Goal: Task Accomplishment & Management: Manage account settings

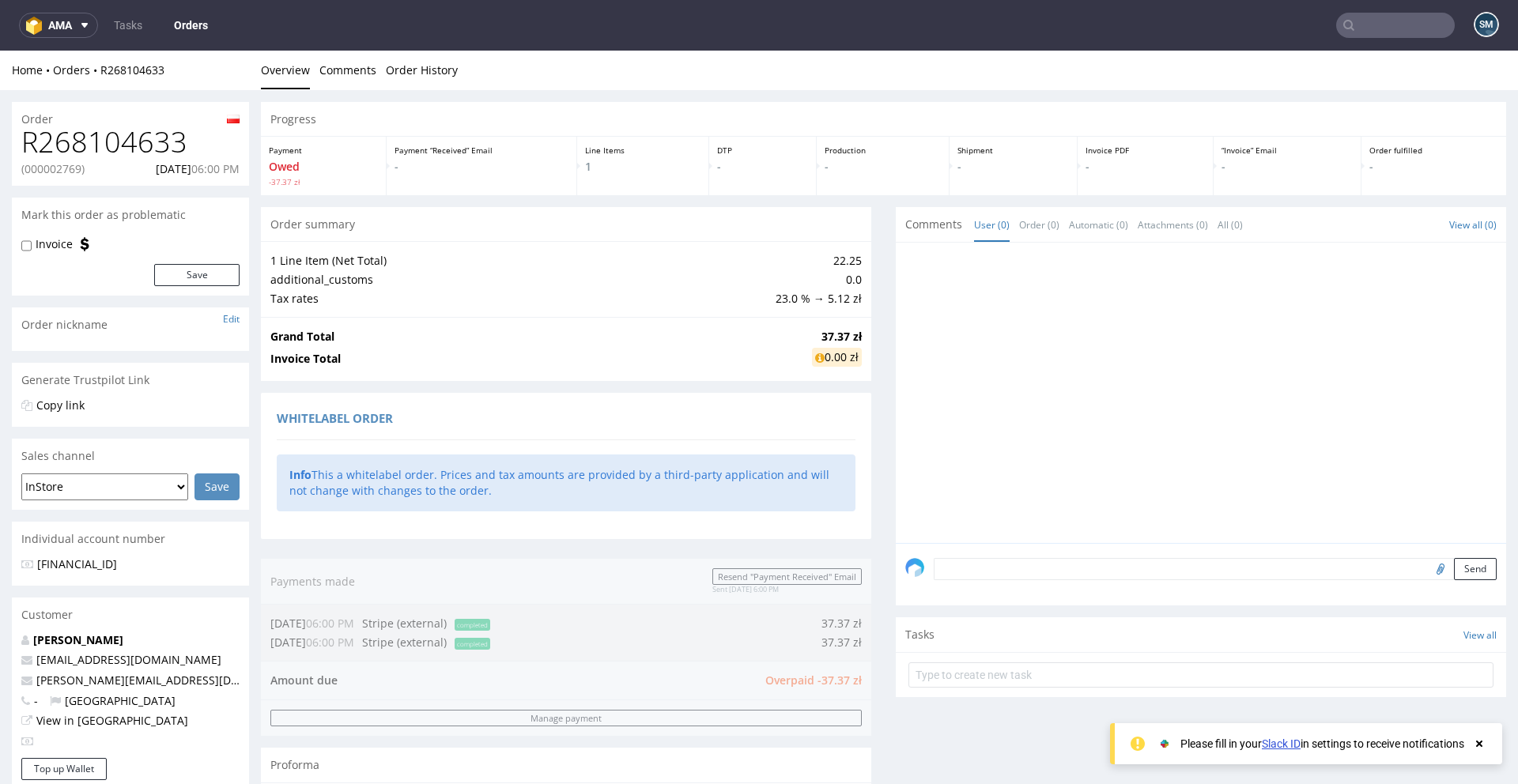
click at [68, 162] on p "(000002769)" at bounding box center [53, 168] width 63 height 16
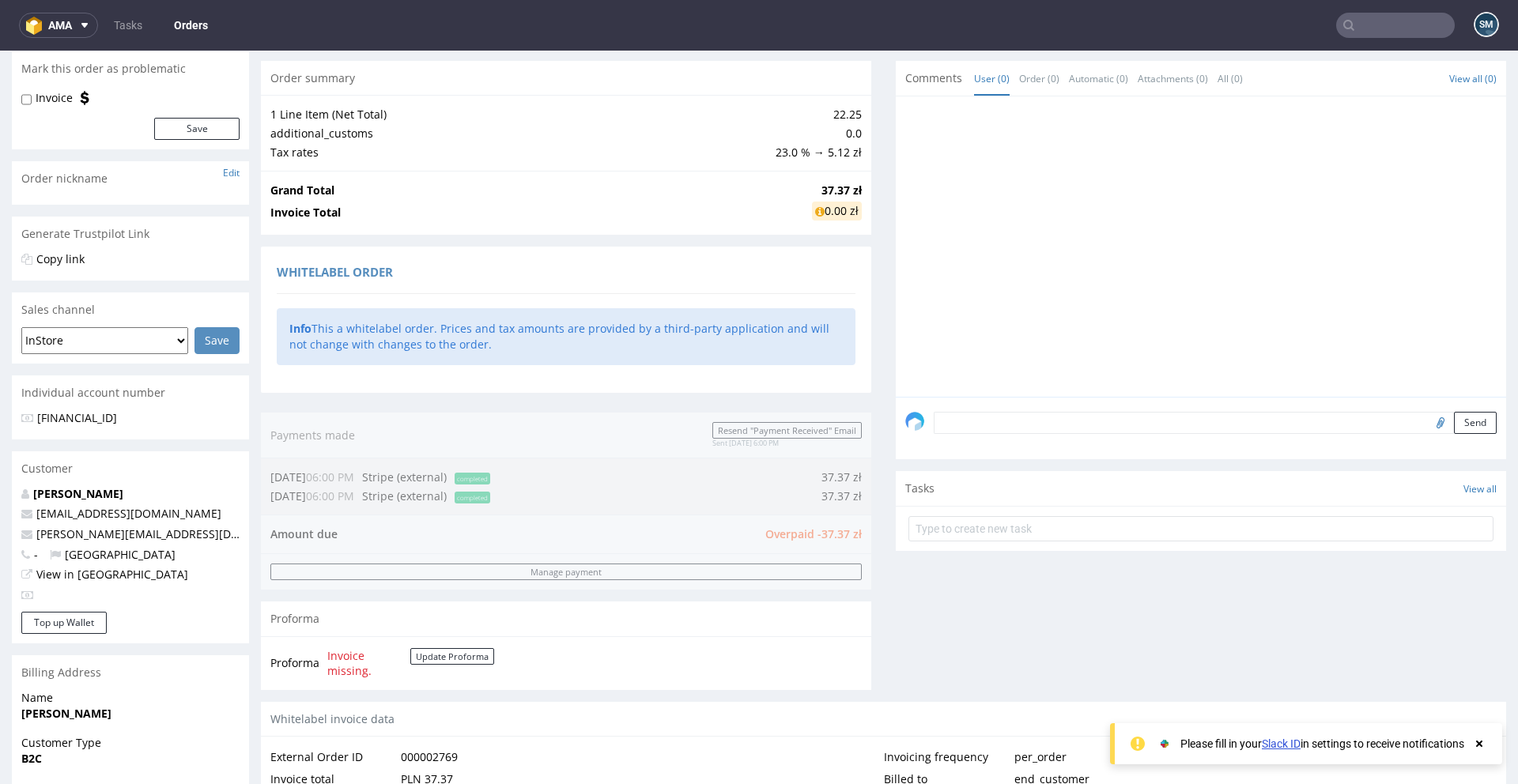
scroll to position [169, 0]
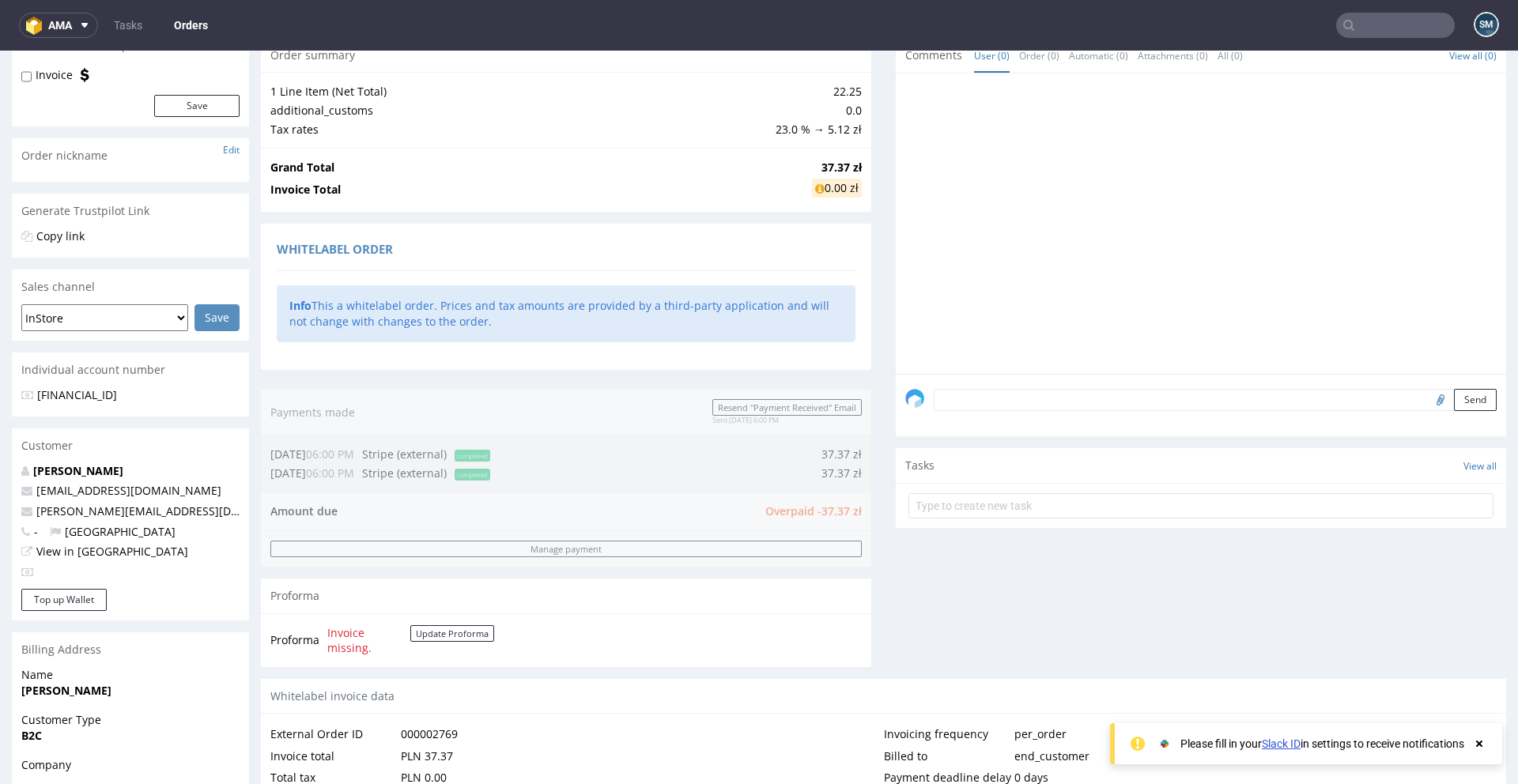
drag, startPoint x: 398, startPoint y: 455, endPoint x: 499, endPoint y: 449, distance: 101.2
click at [499, 449] on div "Order summary 1 Line Item (Net Total) 22.25 additional_customs 0.0 Tax rates 23…" at bounding box center [565, 358] width 611 height 641
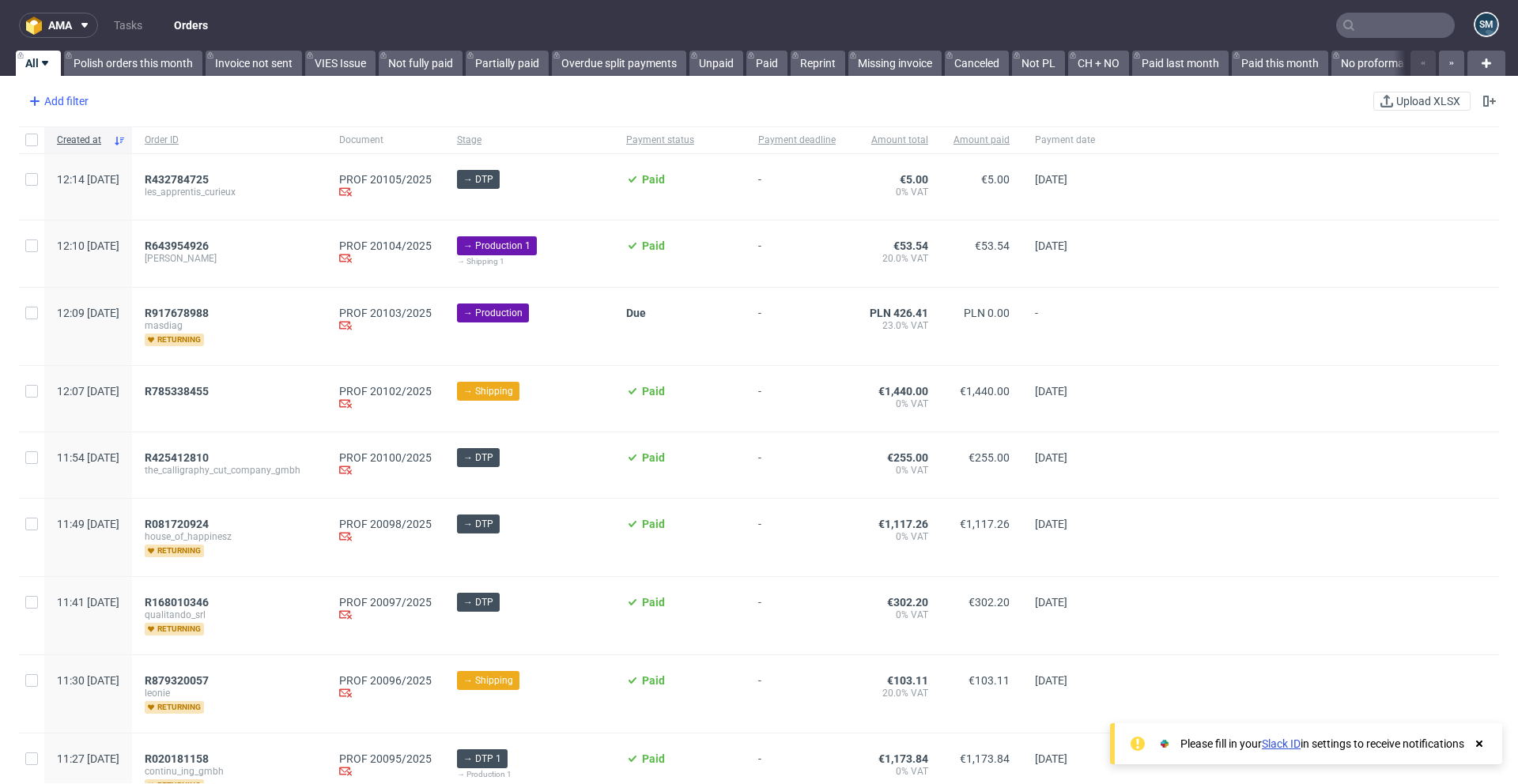
click at [67, 103] on div "Add filter" at bounding box center [57, 101] width 70 height 25
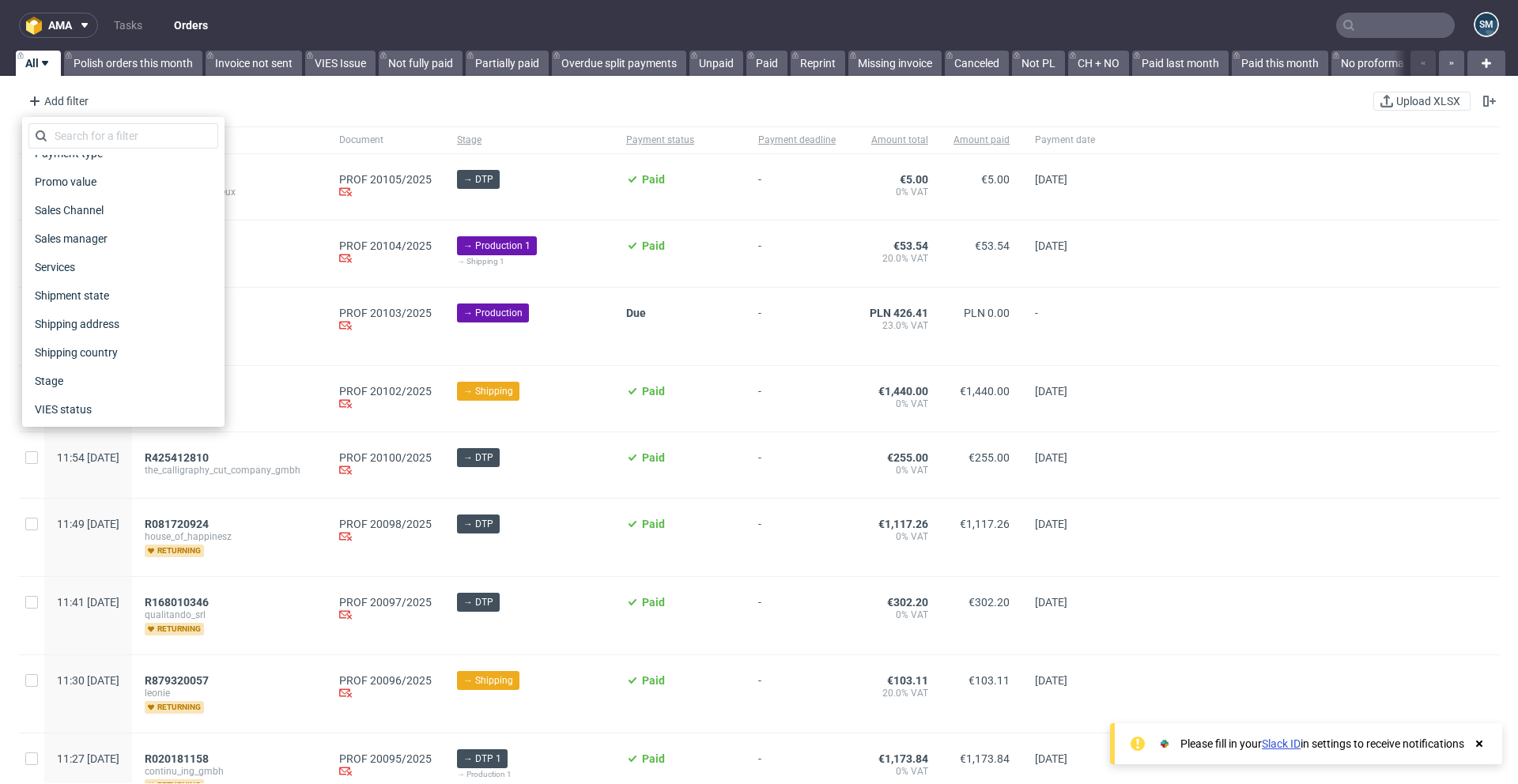
scroll to position [787, 0]
click at [400, 96] on div "Add filter Hide filters Clear all Upload XLSX" at bounding box center [759, 101] width 1518 height 38
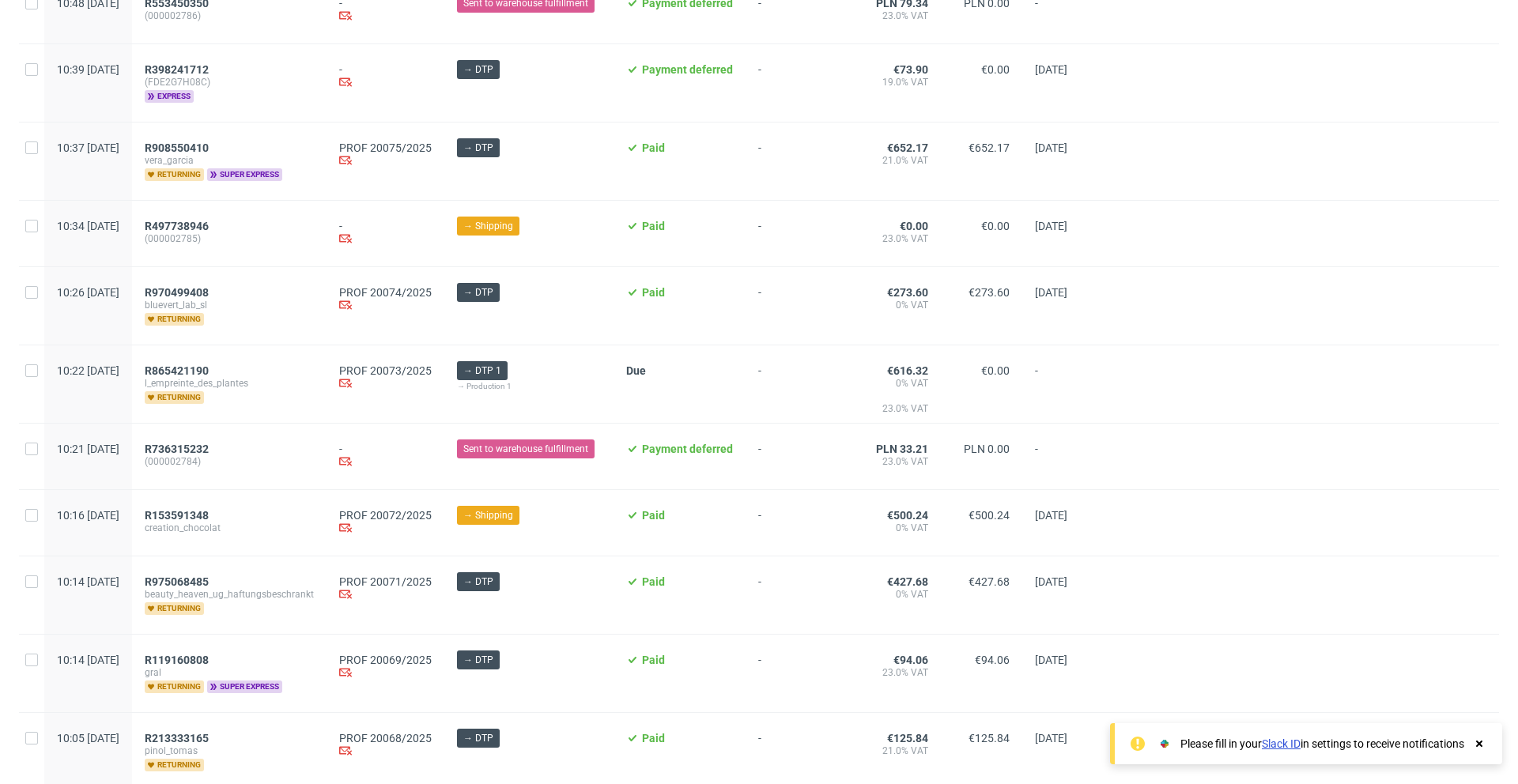
scroll to position [1591, 0]
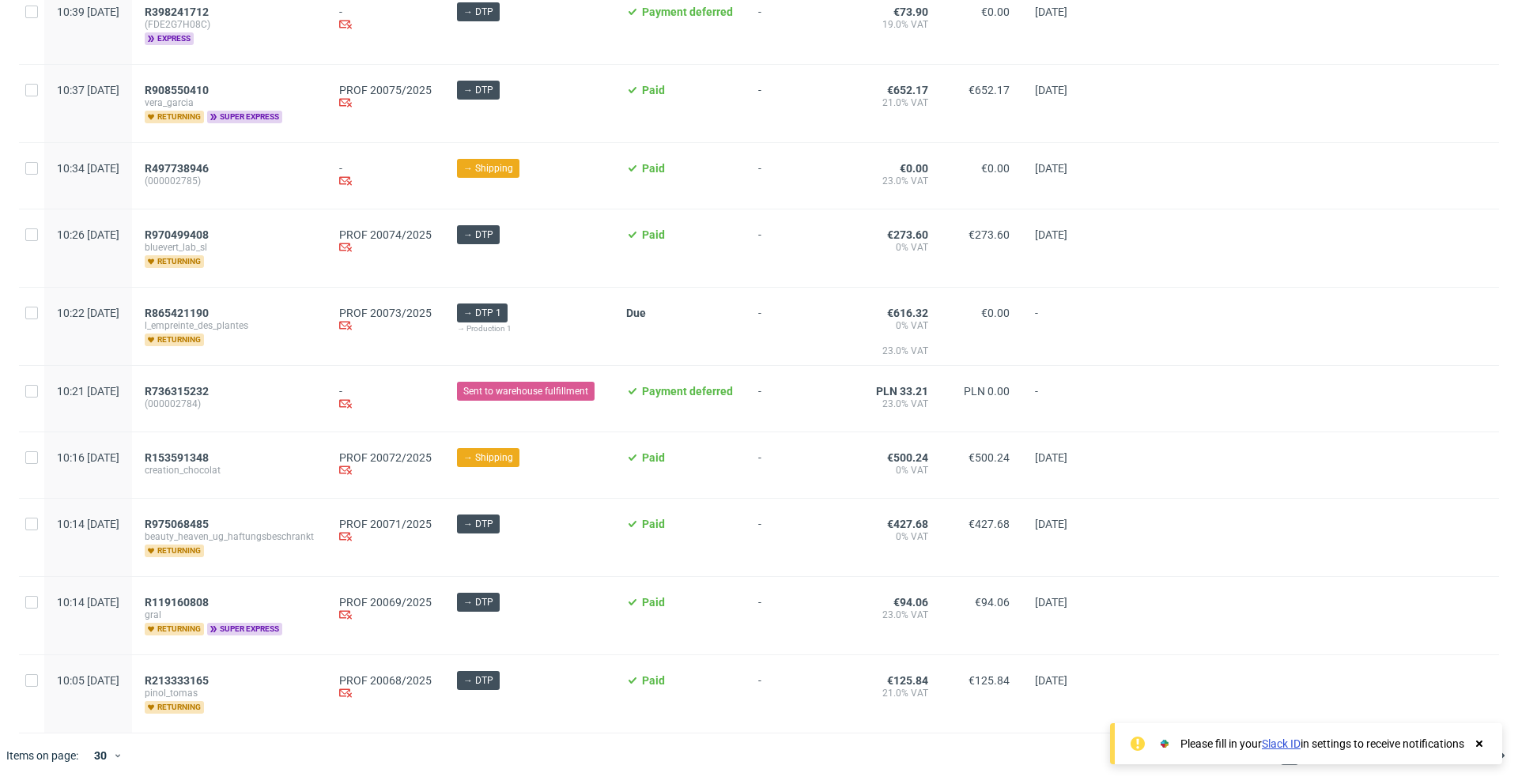
click at [510, 751] on div at bounding box center [699, 756] width 1056 height 44
click at [108, 752] on div "30" at bounding box center [99, 755] width 29 height 22
click at [110, 726] on div "120" at bounding box center [108, 717] width 31 height 22
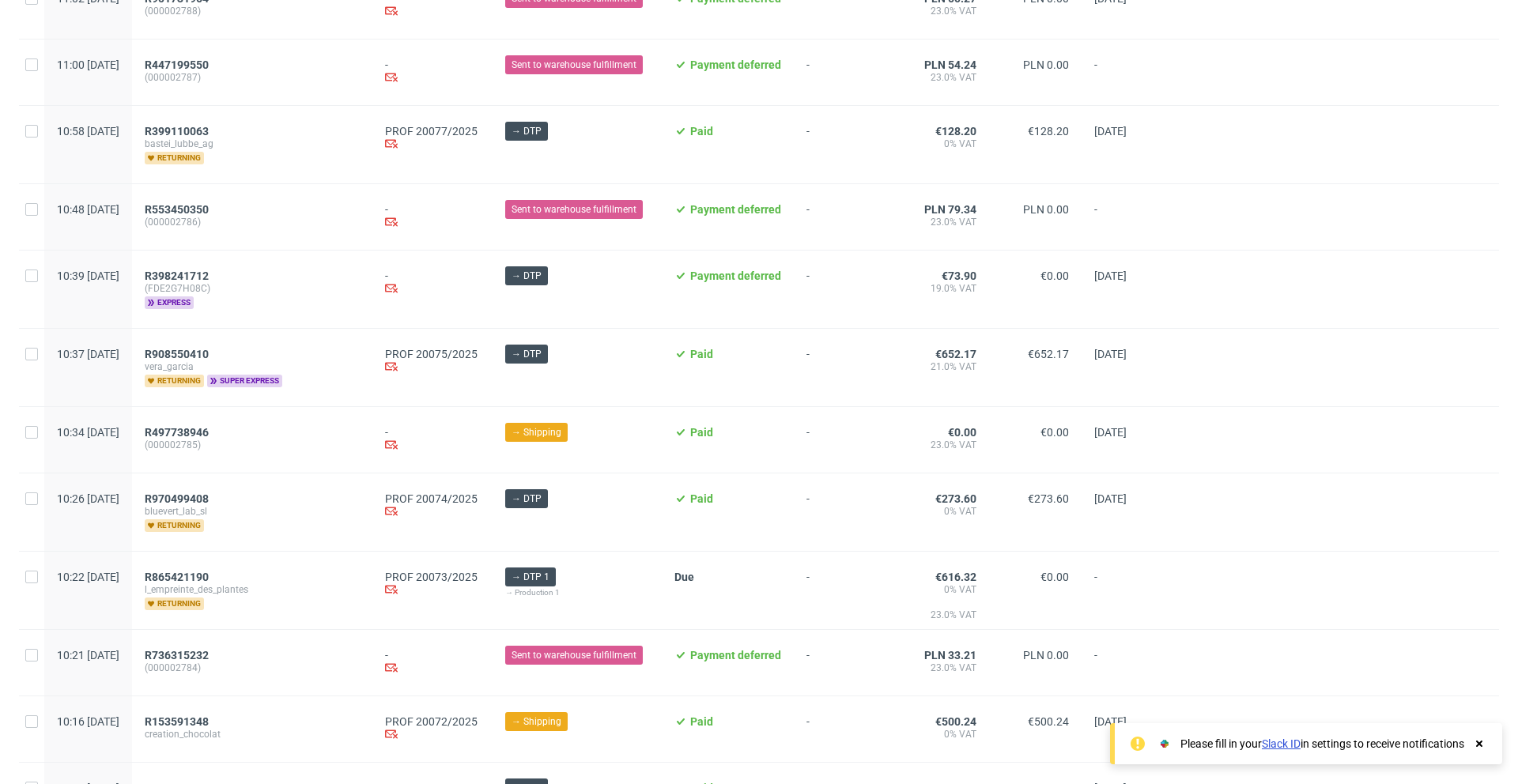
scroll to position [1616, 0]
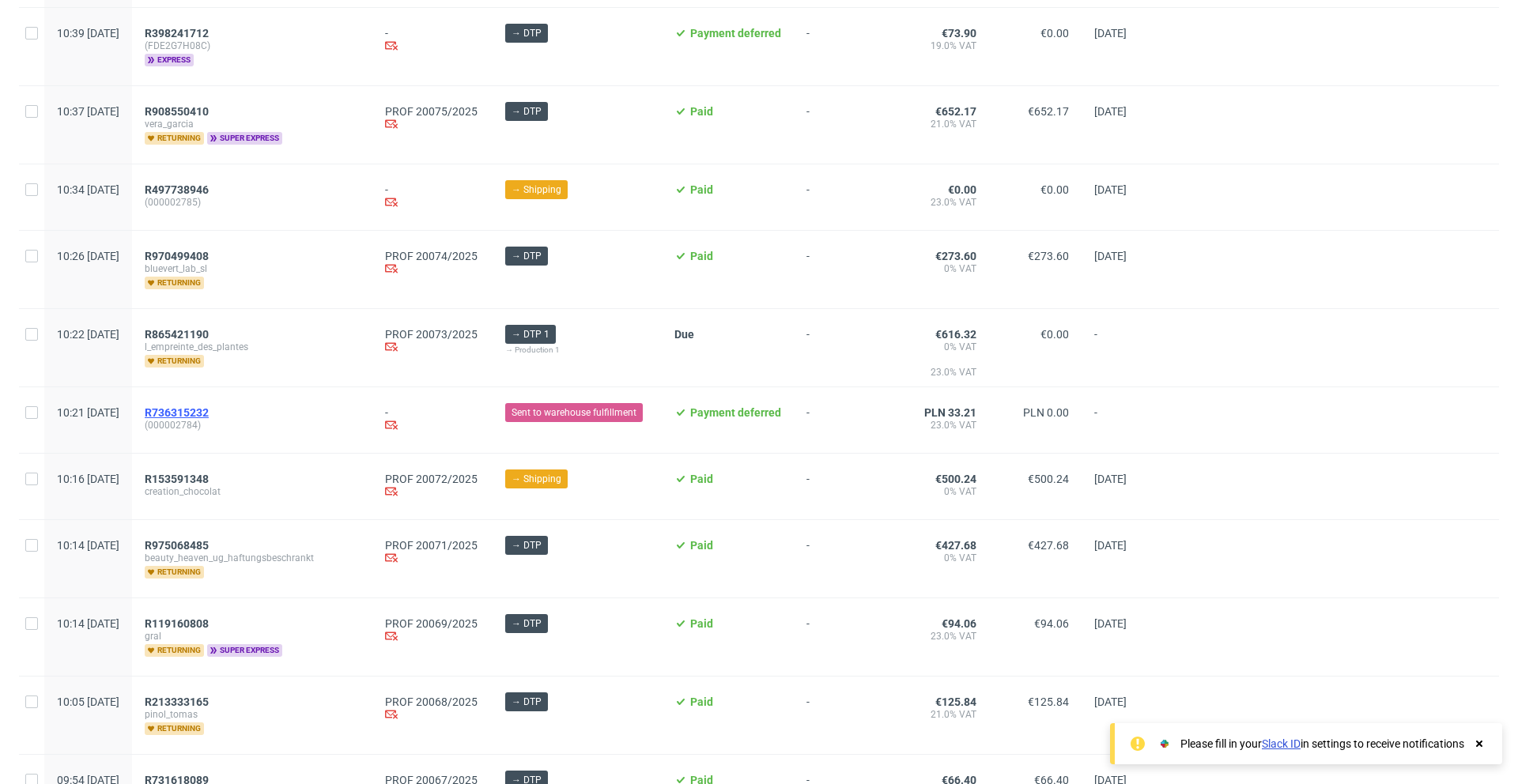
click at [201, 413] on span "R736315232" at bounding box center [177, 412] width 64 height 12
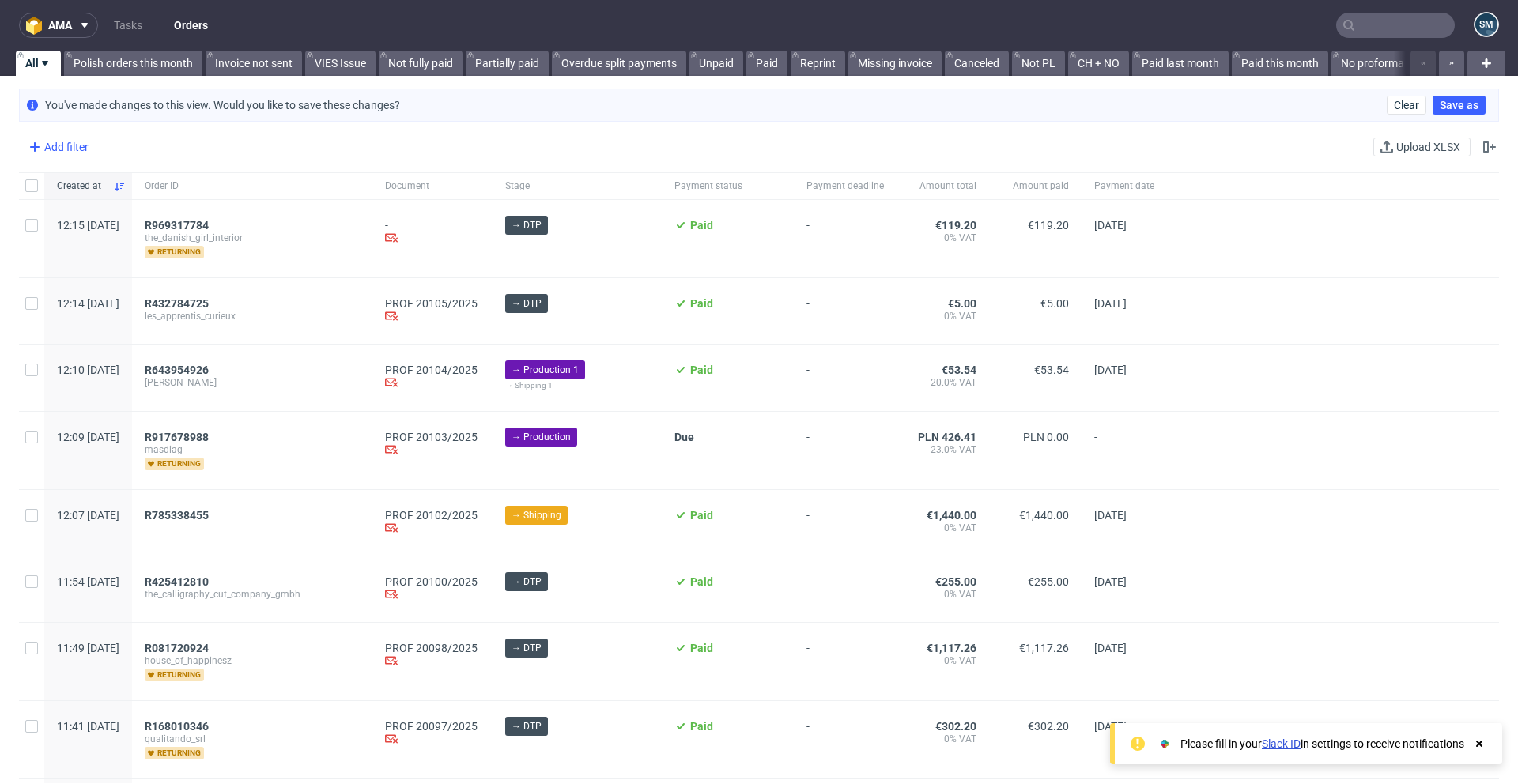
click at [68, 149] on div "Add filter" at bounding box center [57, 147] width 70 height 25
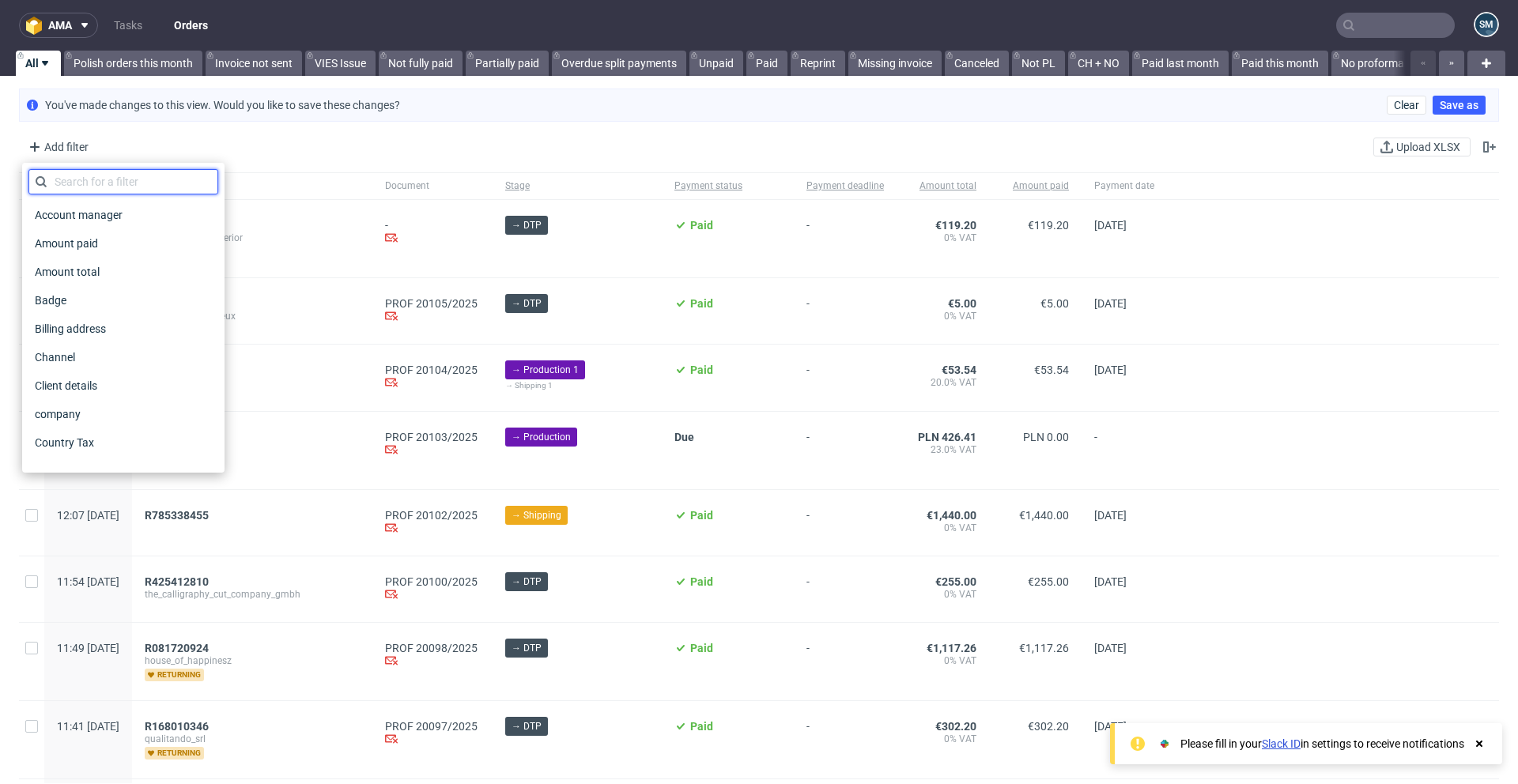
click at [89, 171] on input "text" at bounding box center [123, 182] width 190 height 25
type input "p"
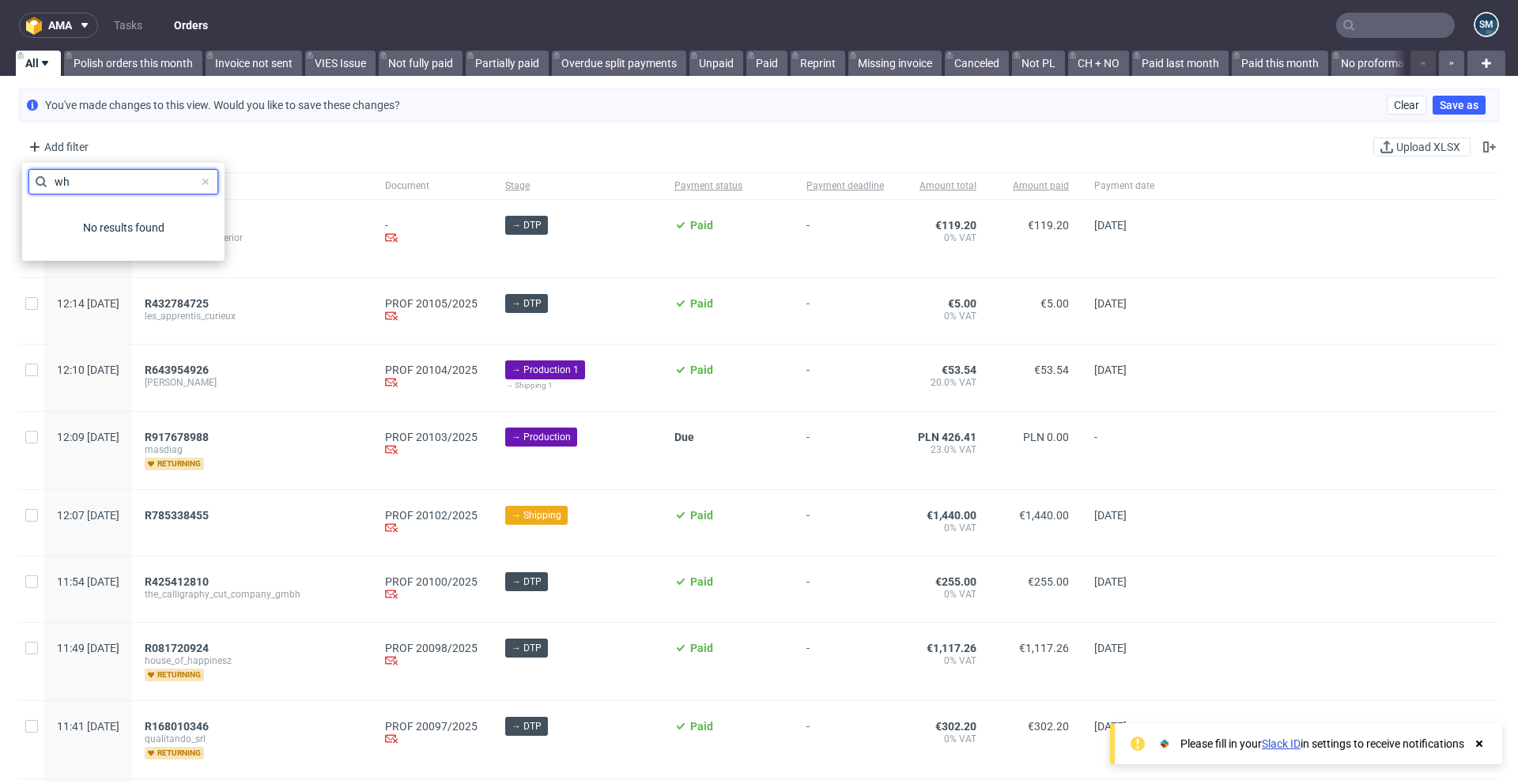
type input "w"
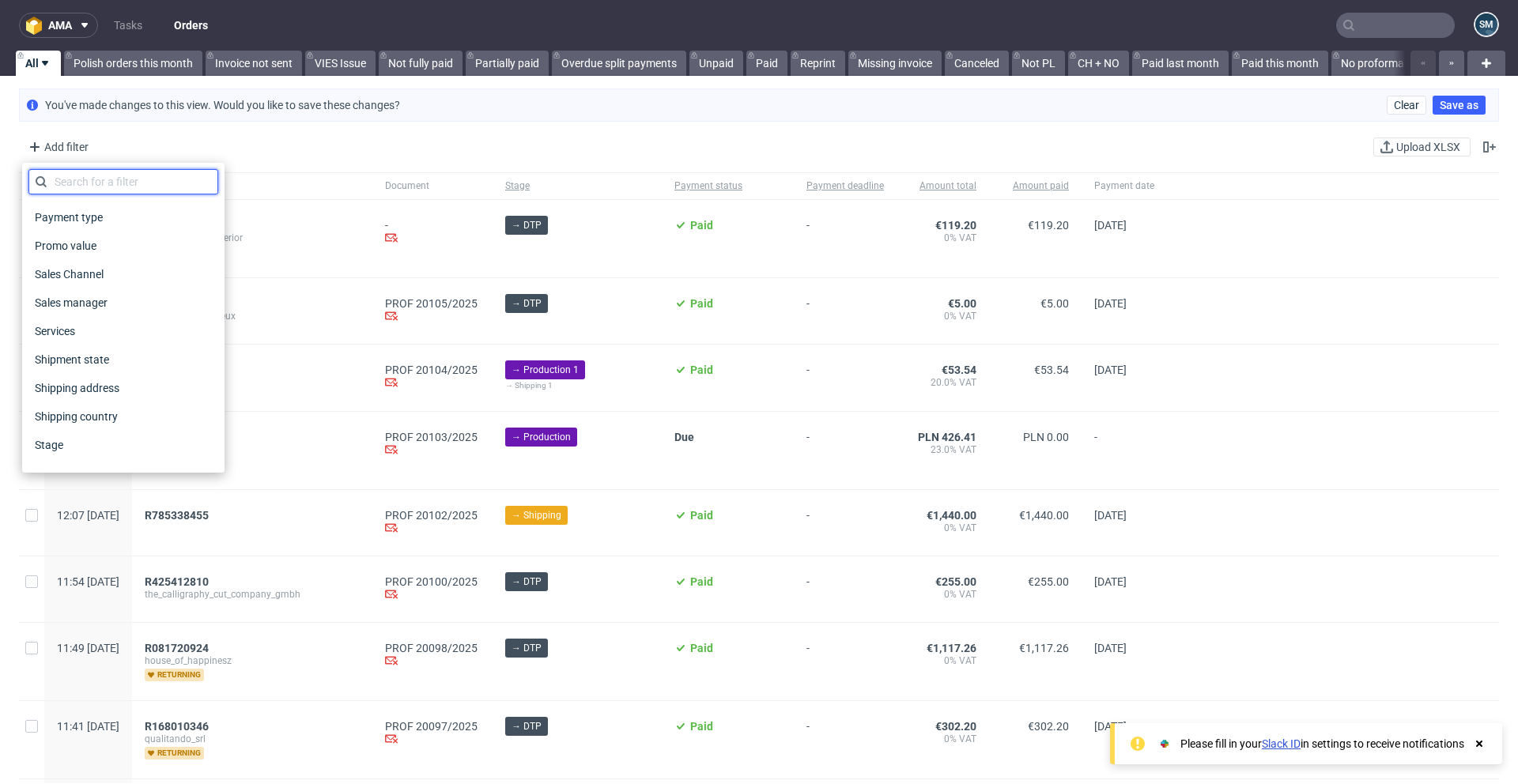
scroll to position [777, 0]
click at [95, 264] on span "Sales Channel" at bounding box center [71, 263] width 85 height 22
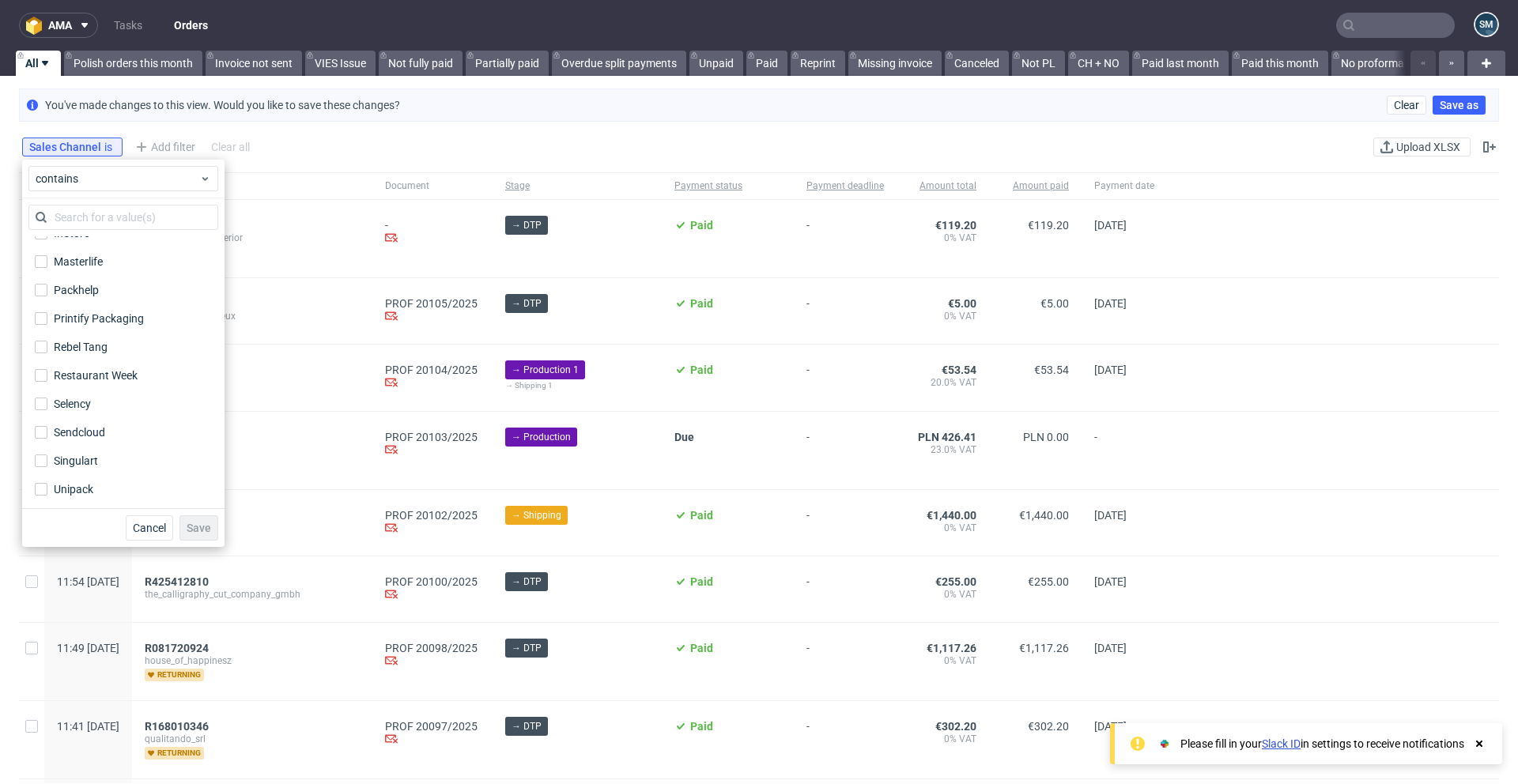
scroll to position [332, 0]
click at [44, 401] on input "Sendcloud" at bounding box center [40, 402] width 12 height 12
checkbox input "true"
click at [42, 307] on input "InStore" at bounding box center [40, 302] width 12 height 12
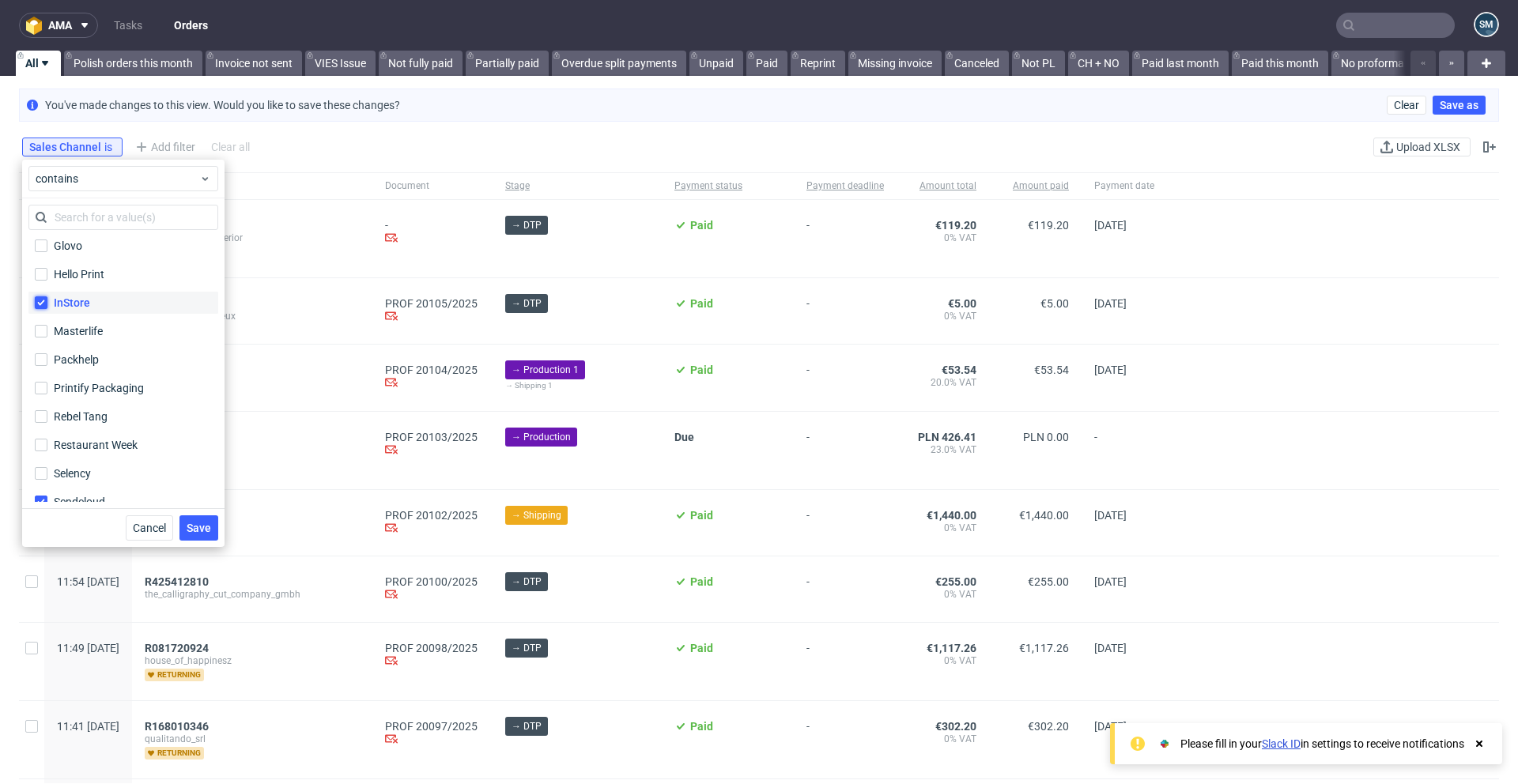
checkbox input "true"
click at [200, 519] on button "Save" at bounding box center [198, 528] width 39 height 25
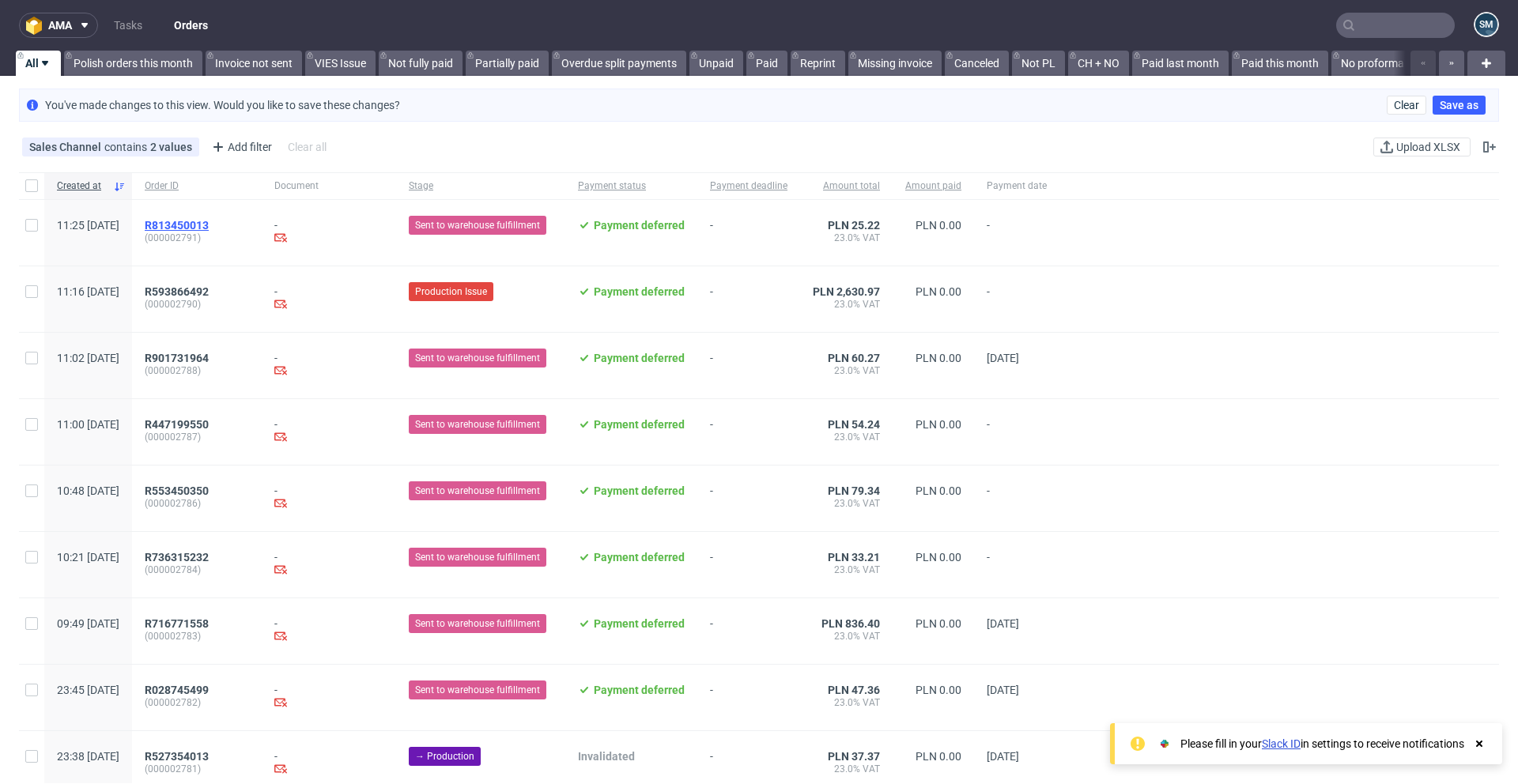
click at [209, 219] on span "R813450013" at bounding box center [177, 224] width 64 height 12
click at [209, 286] on span "R593866492" at bounding box center [177, 291] width 64 height 12
click at [209, 353] on span "R901731964" at bounding box center [177, 357] width 64 height 12
click at [209, 427] on span "R447199550" at bounding box center [177, 424] width 64 height 12
click at [209, 491] on span "R553450350" at bounding box center [177, 491] width 64 height 12
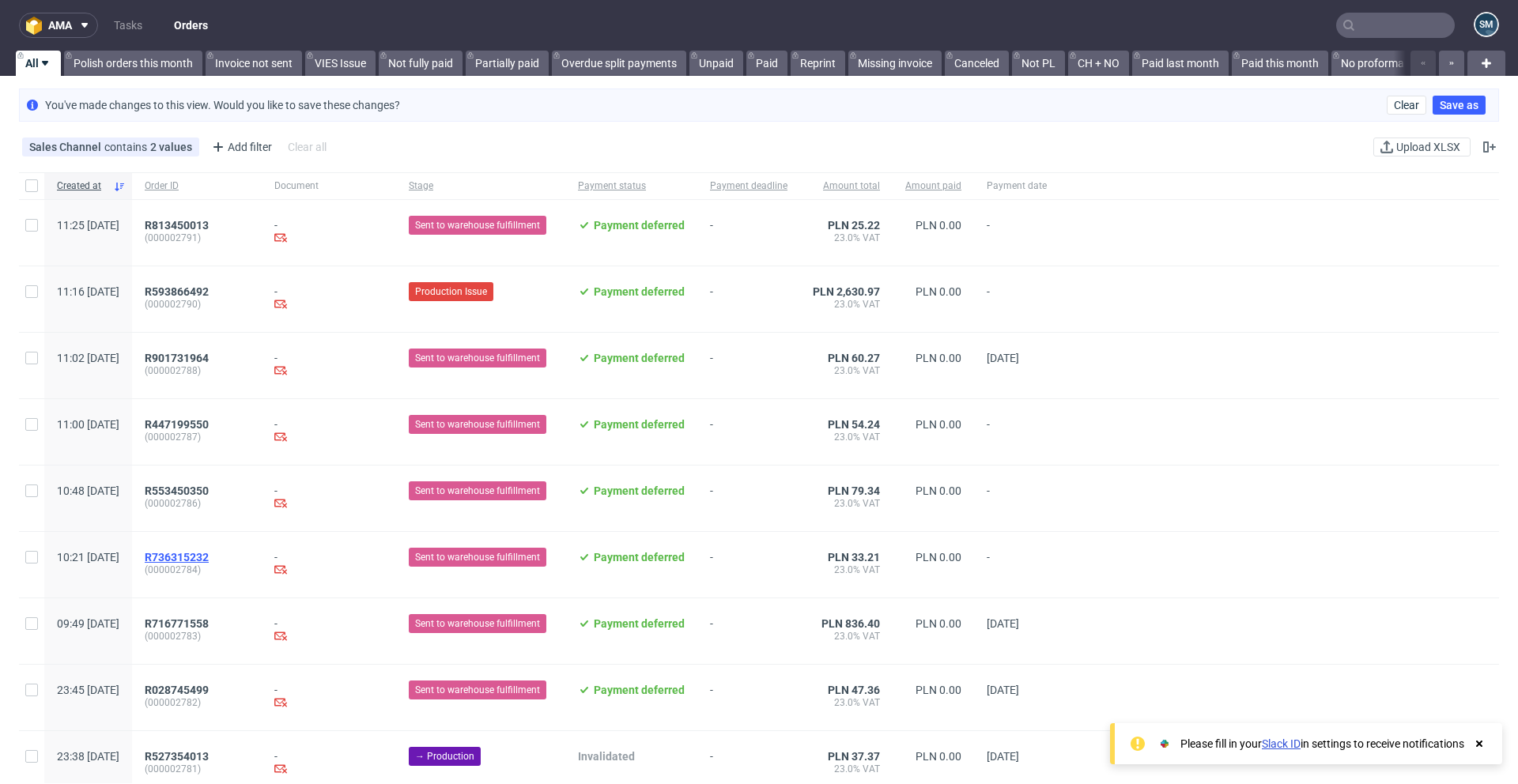
click at [209, 553] on span "R736315232" at bounding box center [177, 556] width 64 height 12
click at [209, 620] on span "R716771558" at bounding box center [177, 623] width 64 height 12
click at [209, 686] on span "R028745499" at bounding box center [177, 689] width 64 height 12
click at [209, 752] on span "R527354013" at bounding box center [177, 756] width 64 height 12
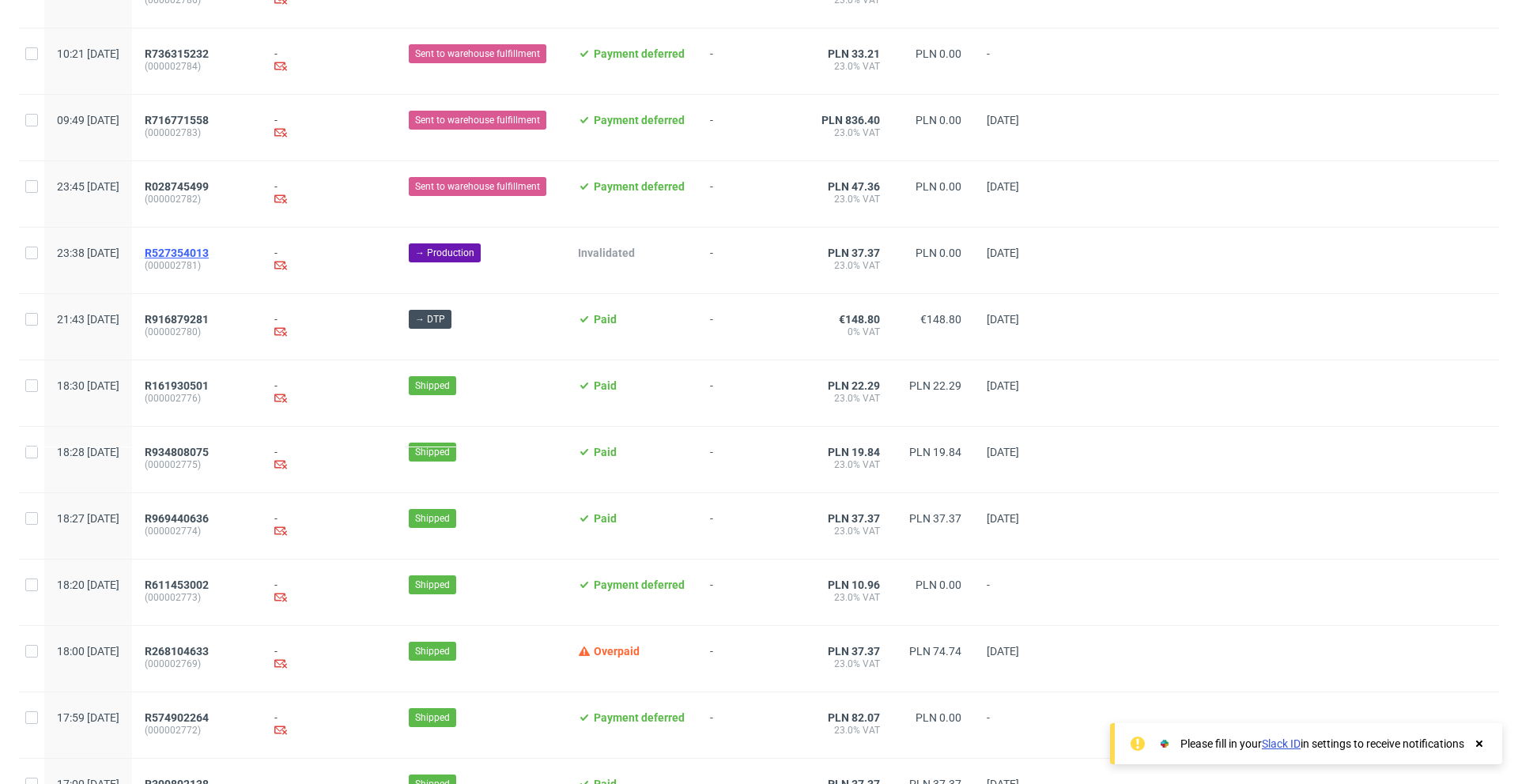
scroll to position [505, 0]
click at [209, 316] on span "R916879281" at bounding box center [177, 318] width 64 height 12
click at [209, 383] on span "R161930501" at bounding box center [177, 385] width 64 height 12
click at [209, 447] on span "R934808075" at bounding box center [177, 451] width 64 height 12
click at [209, 517] on span "R969440636" at bounding box center [177, 517] width 64 height 12
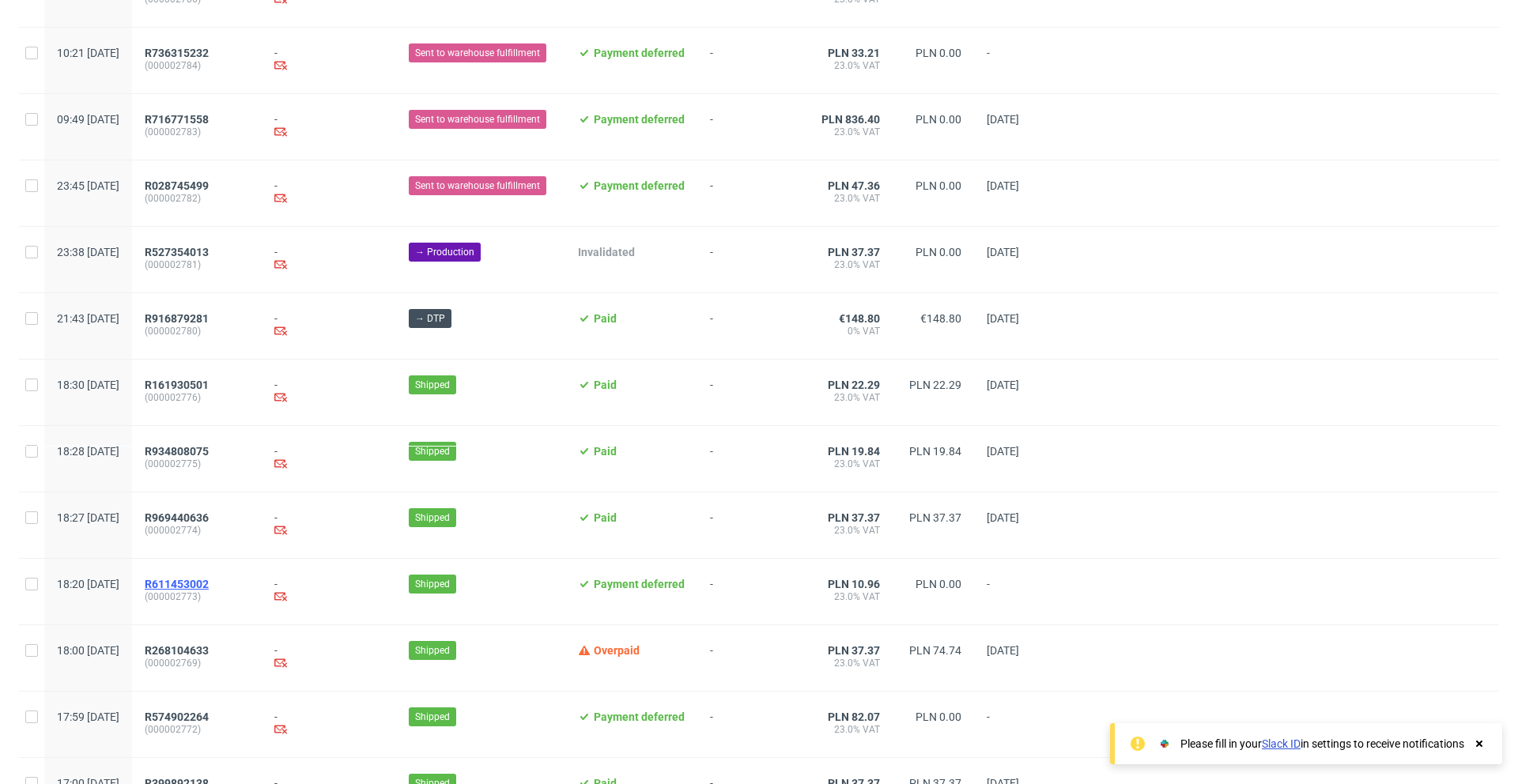
click at [209, 583] on span "R611453002" at bounding box center [177, 583] width 64 height 12
click at [209, 653] on span "R268104633" at bounding box center [177, 650] width 64 height 12
click at [209, 715] on span "R574902264" at bounding box center [177, 717] width 64 height 12
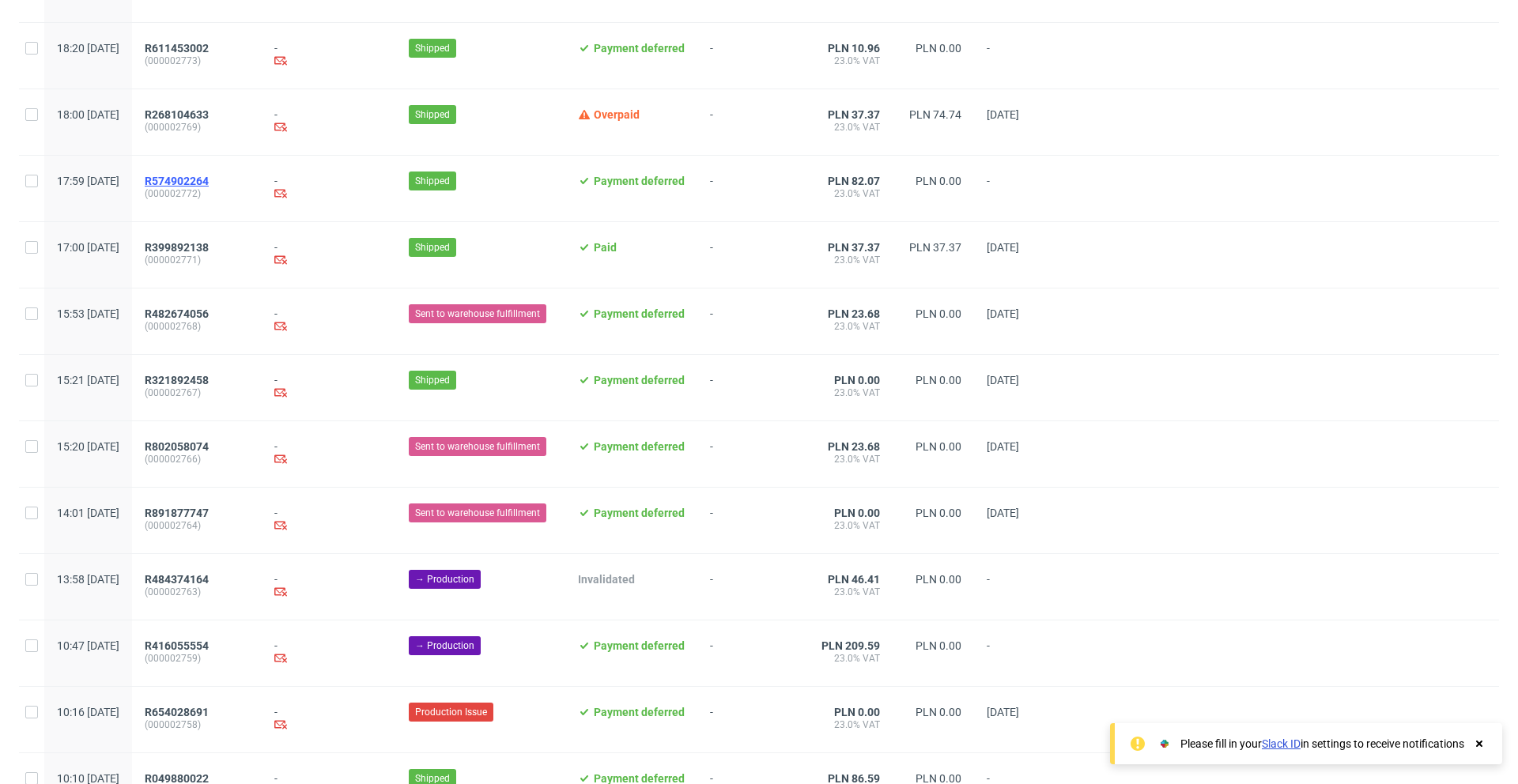
scroll to position [1060, 0]
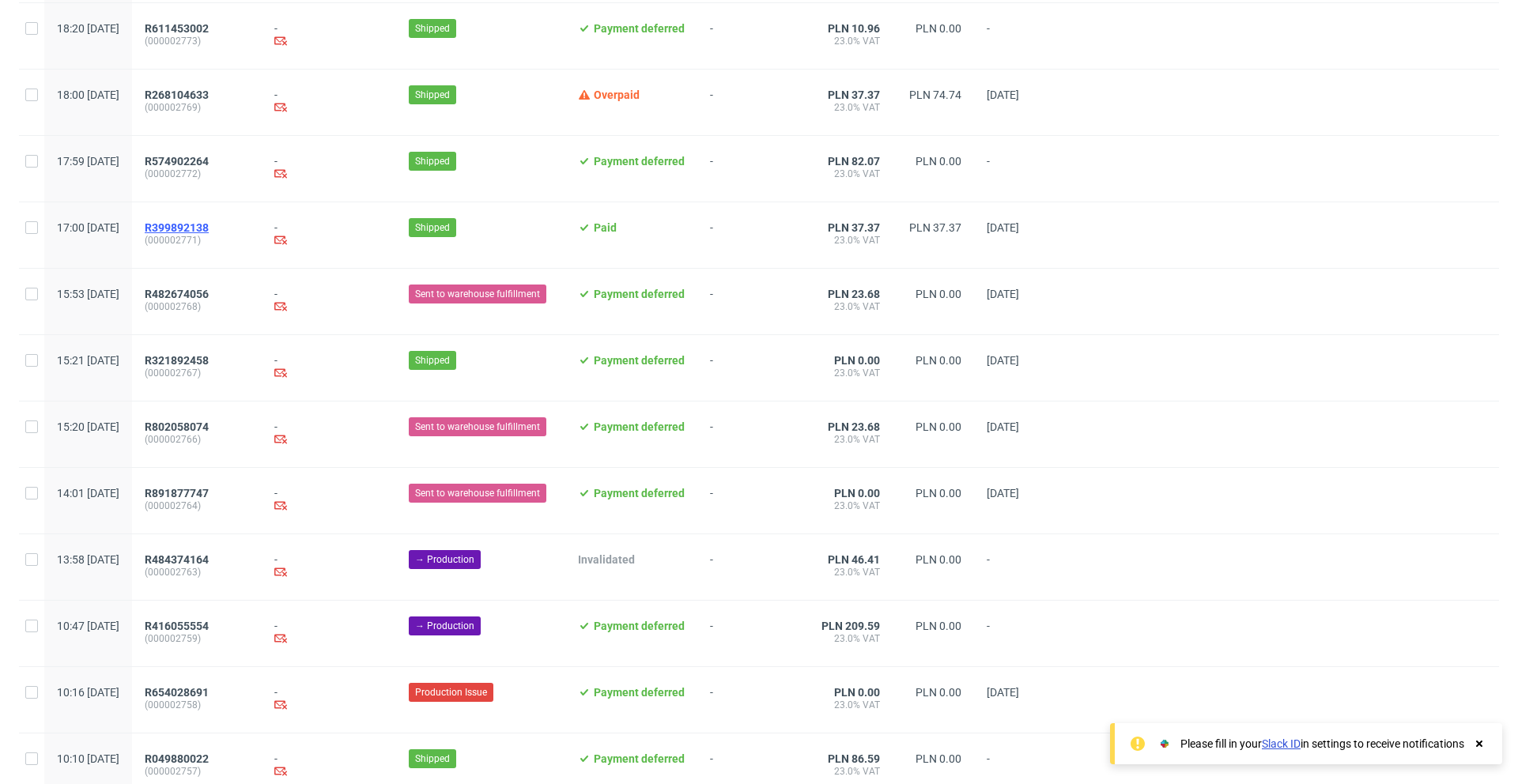
click at [209, 222] on span "R399892138" at bounding box center [177, 227] width 64 height 12
click at [209, 294] on span "R482674056" at bounding box center [177, 293] width 64 height 12
click at [209, 359] on span "R321892458" at bounding box center [177, 360] width 64 height 12
click at [209, 422] on span "R802058074" at bounding box center [177, 427] width 64 height 12
click at [209, 491] on span "R891877747" at bounding box center [177, 493] width 64 height 12
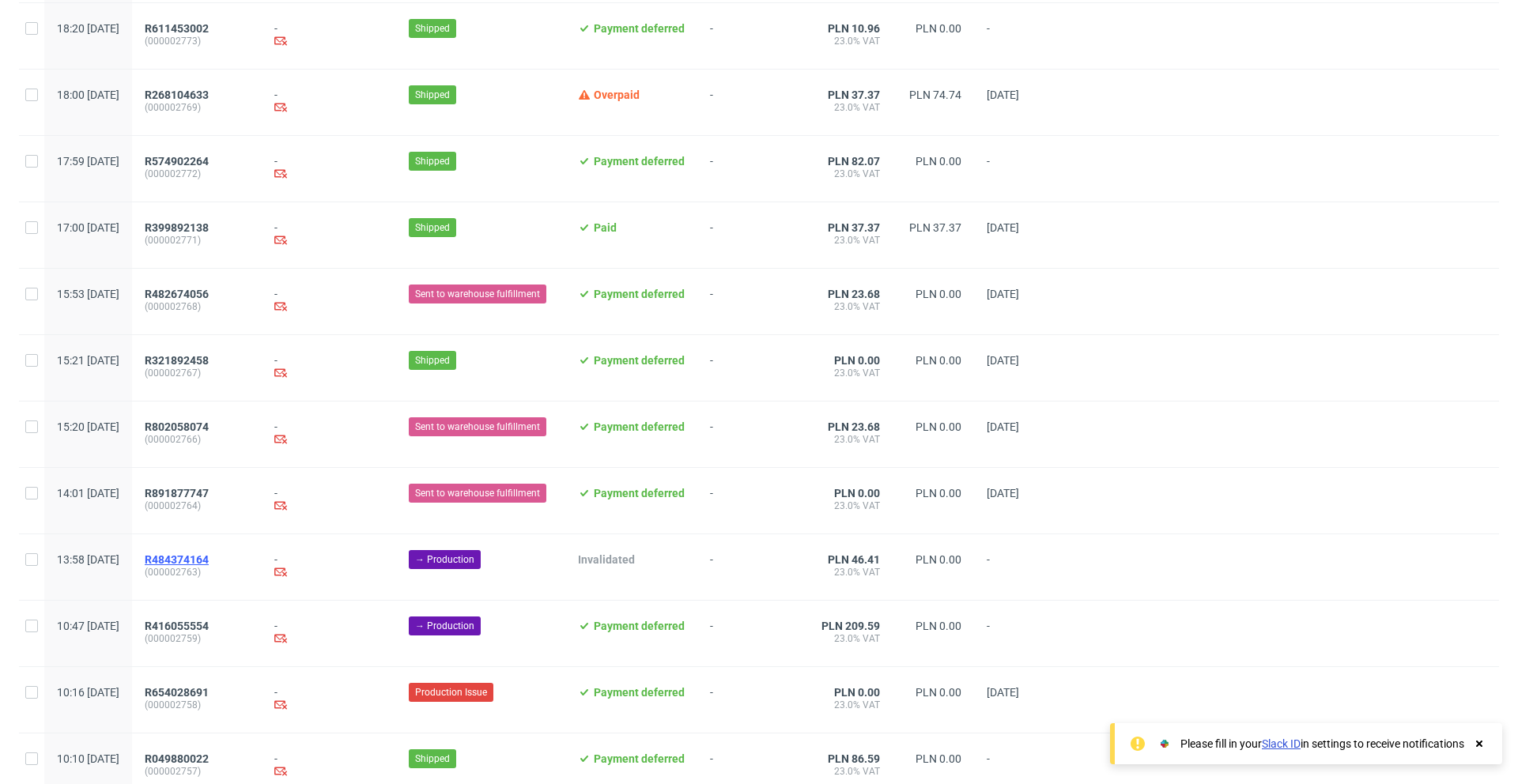
click at [209, 560] on span "R484374164" at bounding box center [177, 559] width 64 height 12
click at [209, 629] on span "R416055554" at bounding box center [177, 625] width 64 height 12
click at [209, 694] on span "R654028691" at bounding box center [177, 692] width 64 height 12
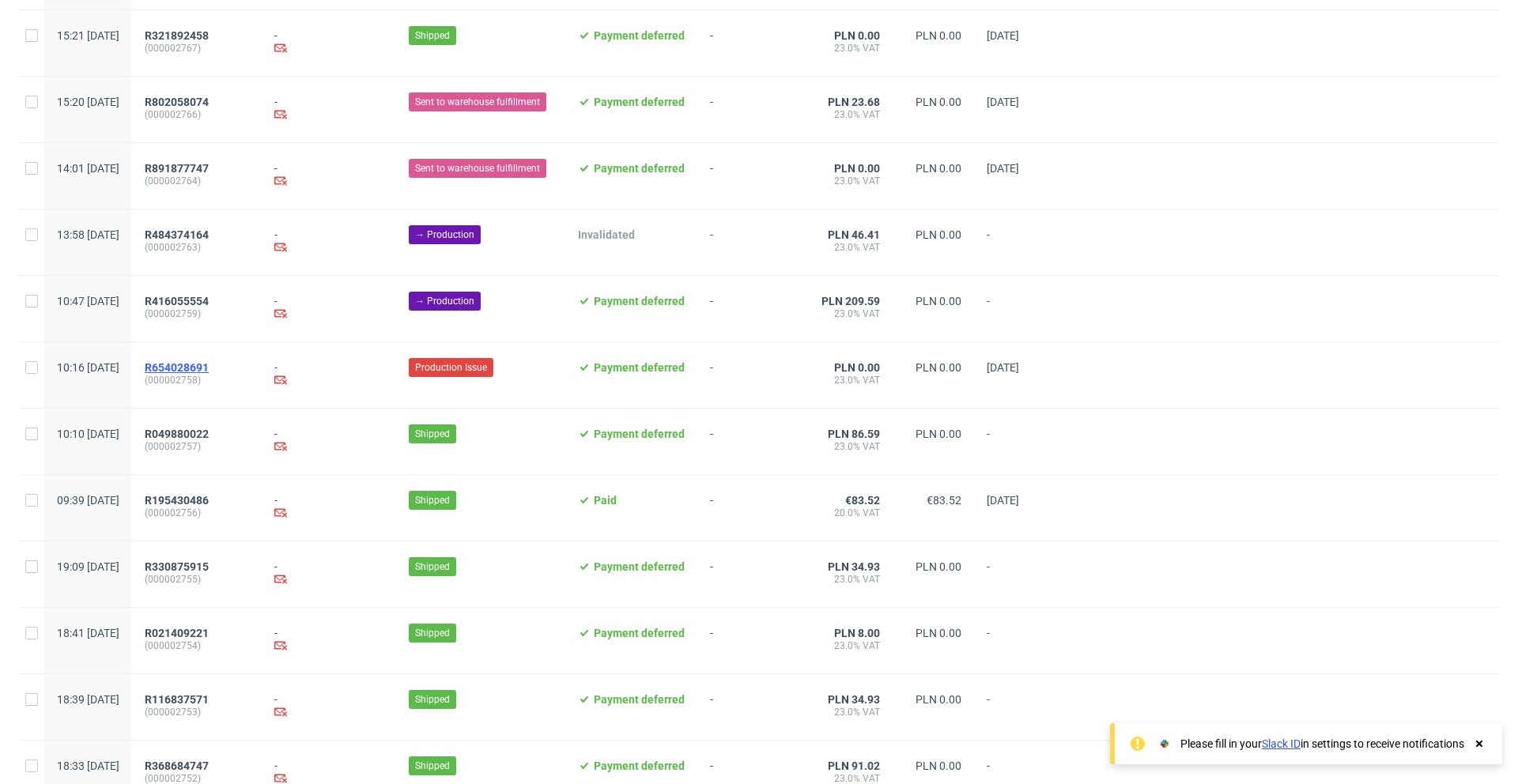
scroll to position [1393, 0]
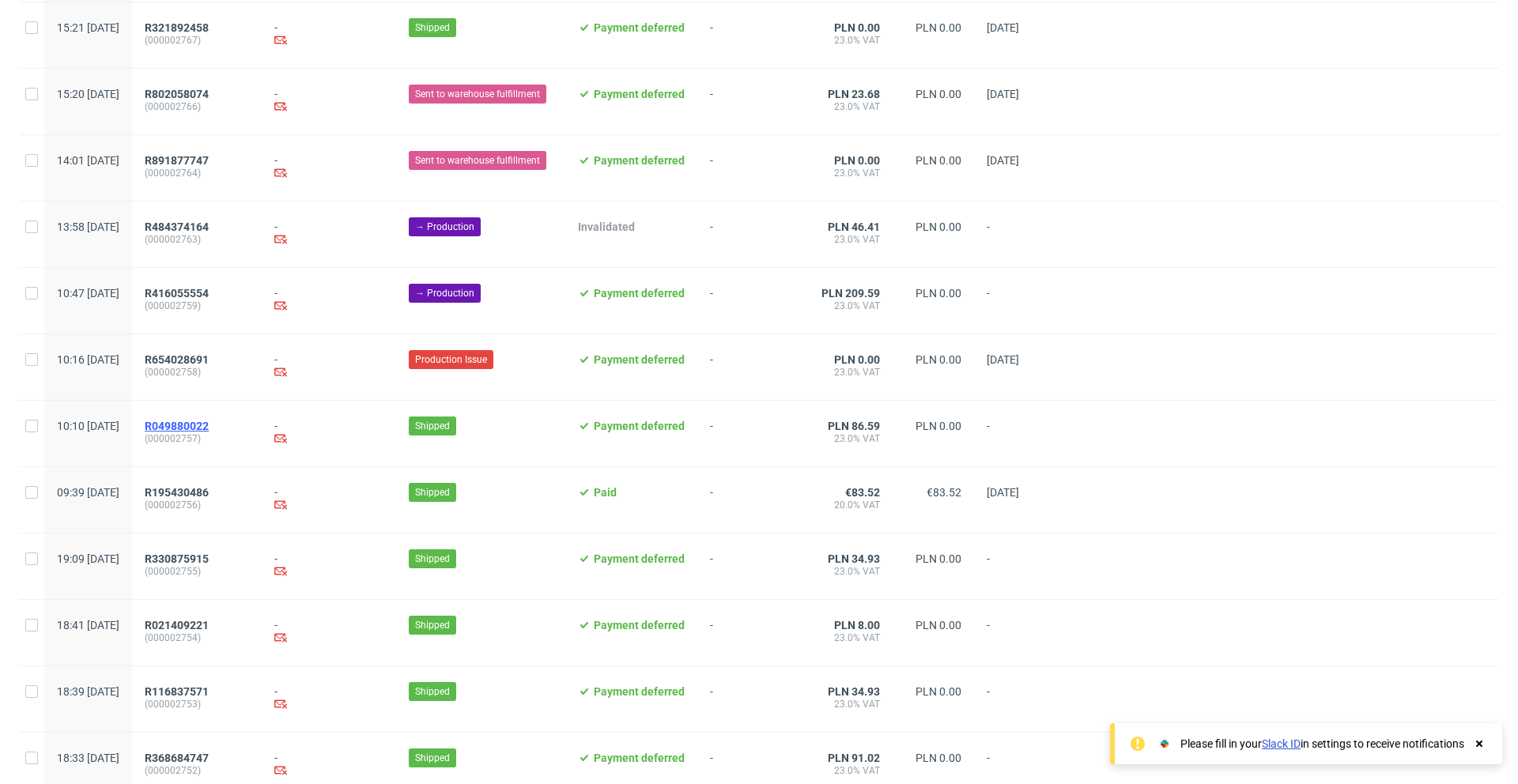
click at [209, 423] on span "R049880022" at bounding box center [177, 426] width 64 height 12
click at [209, 488] on span "R195430486" at bounding box center [177, 492] width 64 height 12
click at [209, 553] on span "R330875915" at bounding box center [177, 558] width 64 height 12
click at [209, 626] on span "R021409221" at bounding box center [177, 625] width 64 height 12
click at [209, 690] on span "R116837571" at bounding box center [177, 691] width 64 height 12
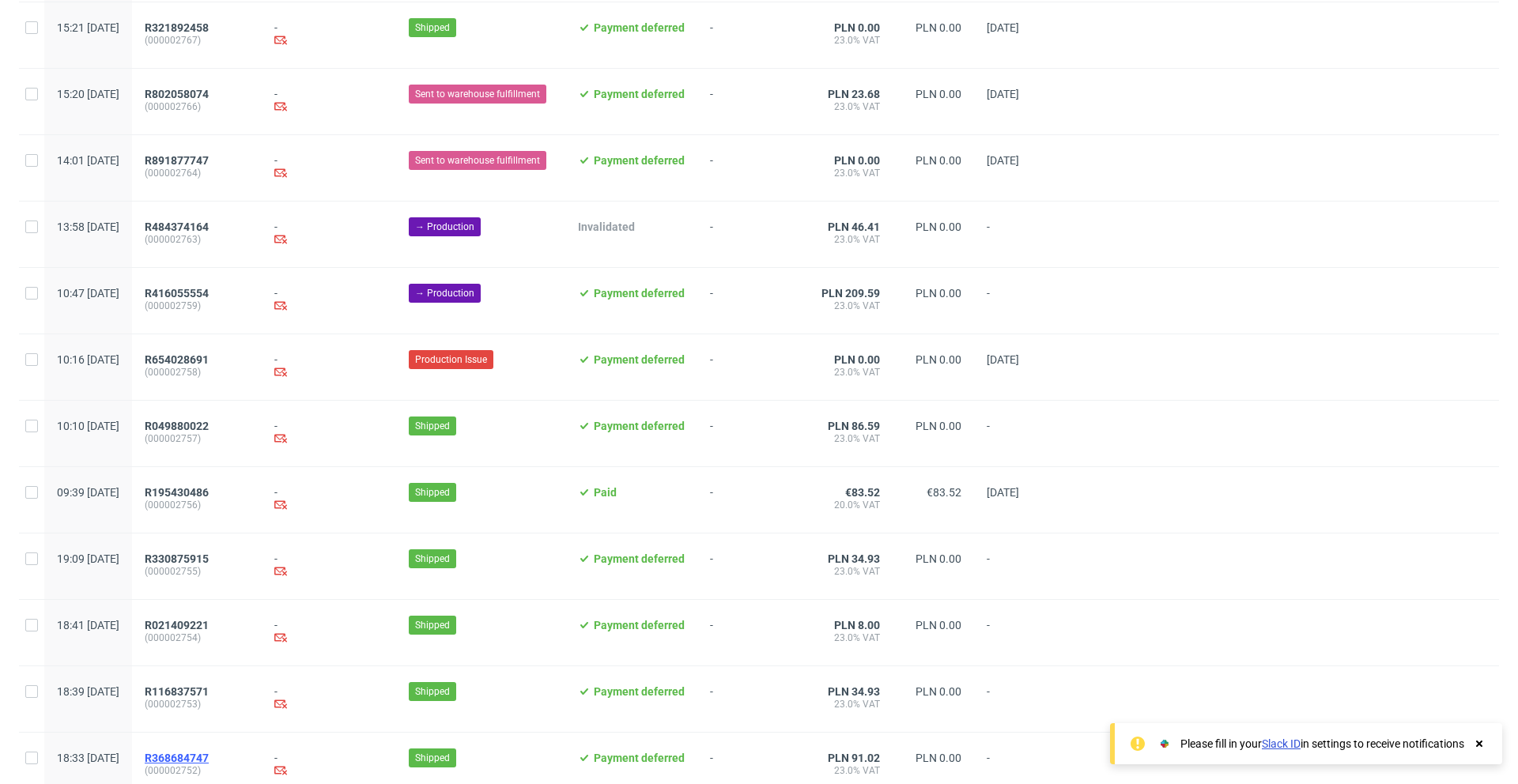
click at [209, 757] on span "R368684747" at bounding box center [177, 758] width 64 height 12
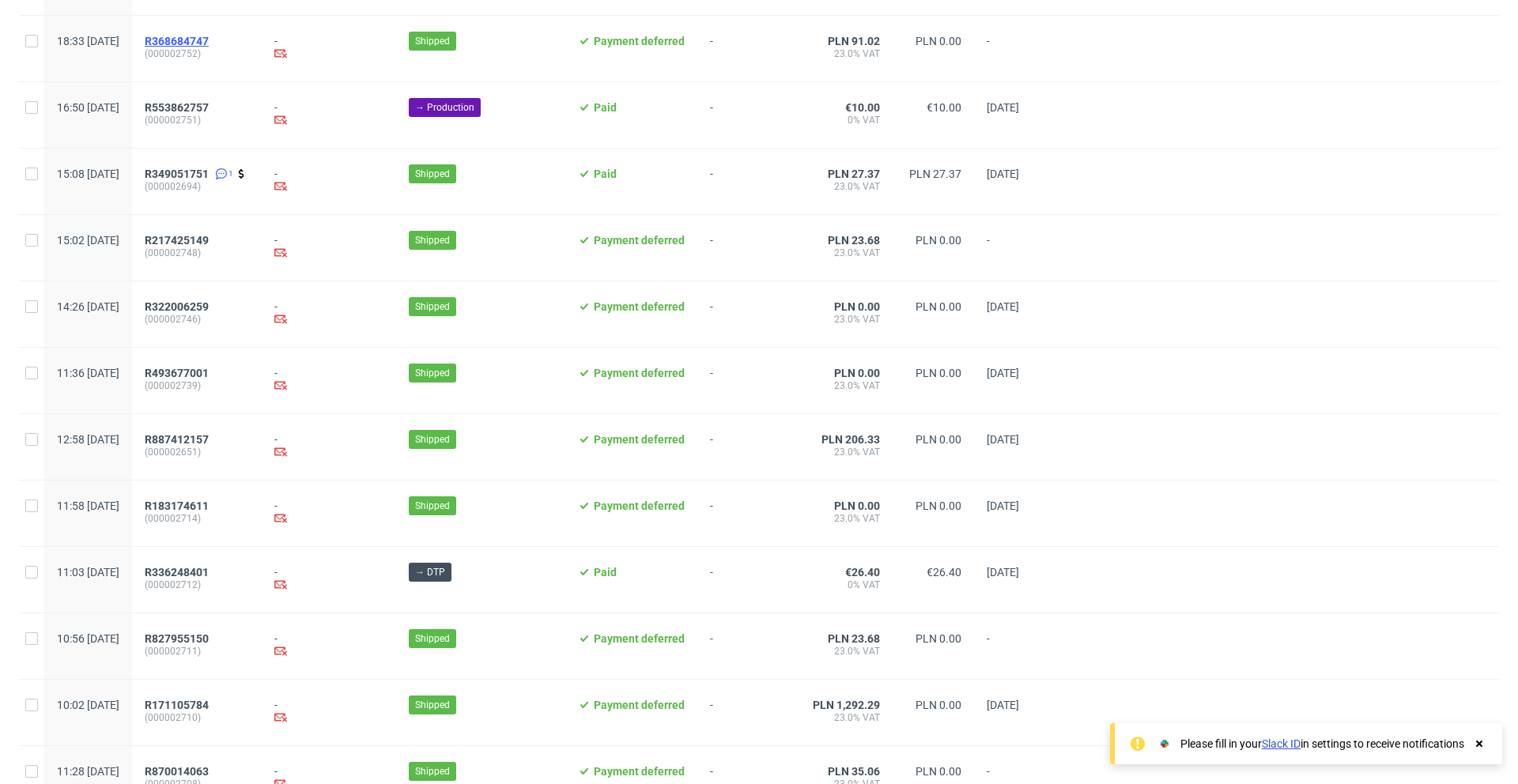
scroll to position [2110, 0]
click at [209, 104] on span "R553862757" at bounding box center [177, 106] width 64 height 12
click at [209, 167] on span "R349051751" at bounding box center [177, 173] width 64 height 12
click at [209, 237] on span "R217425149" at bounding box center [177, 239] width 64 height 12
click at [209, 303] on span "R322006259" at bounding box center [177, 306] width 64 height 12
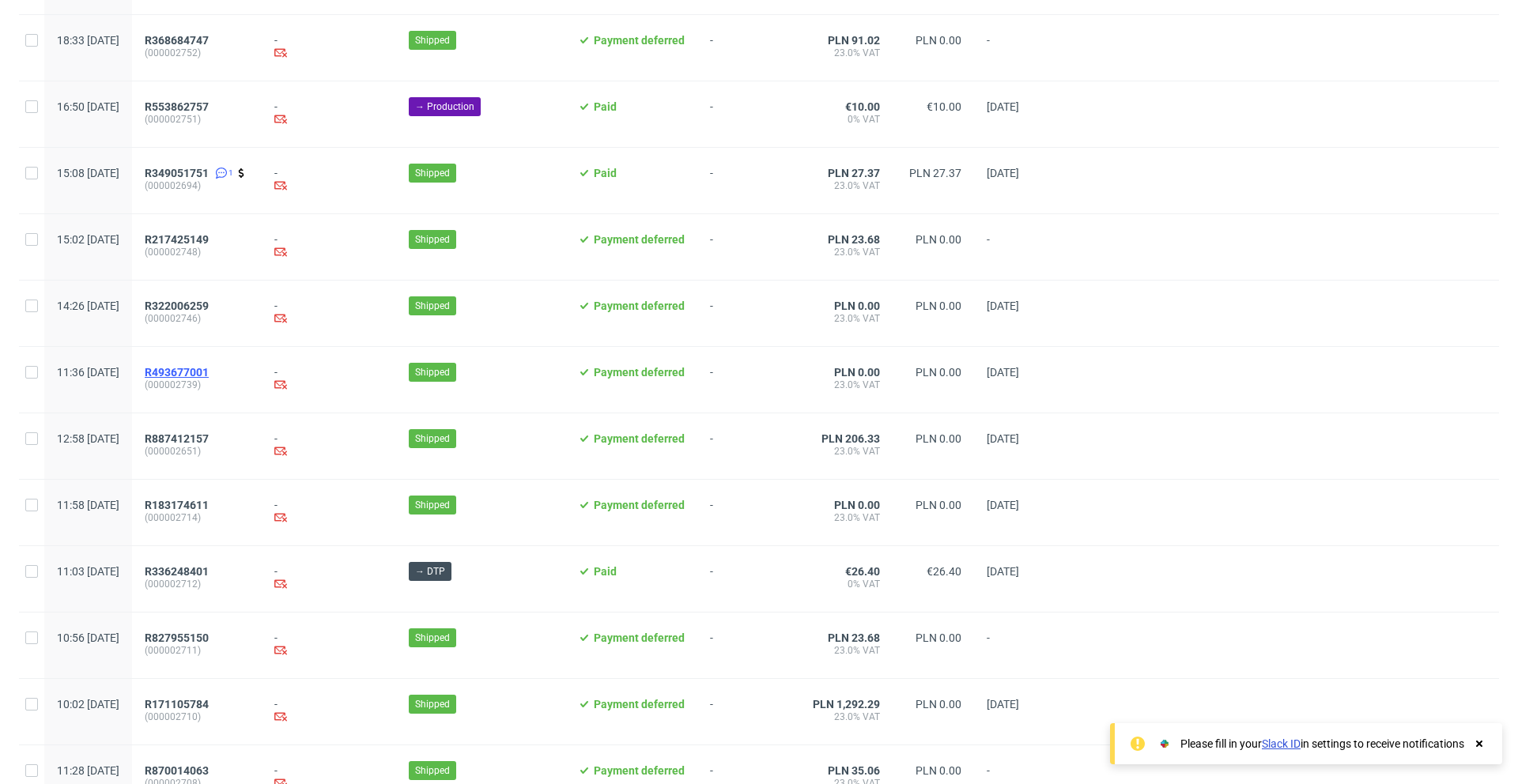
click at [209, 373] on span "R493677001" at bounding box center [177, 371] width 64 height 12
click at [209, 436] on span "R887412157" at bounding box center [177, 438] width 64 height 12
click at [209, 503] on span "R183174611" at bounding box center [177, 505] width 64 height 12
click at [209, 568] on span "R336248401" at bounding box center [177, 571] width 64 height 12
click at [209, 634] on span "R827955150" at bounding box center [177, 638] width 64 height 12
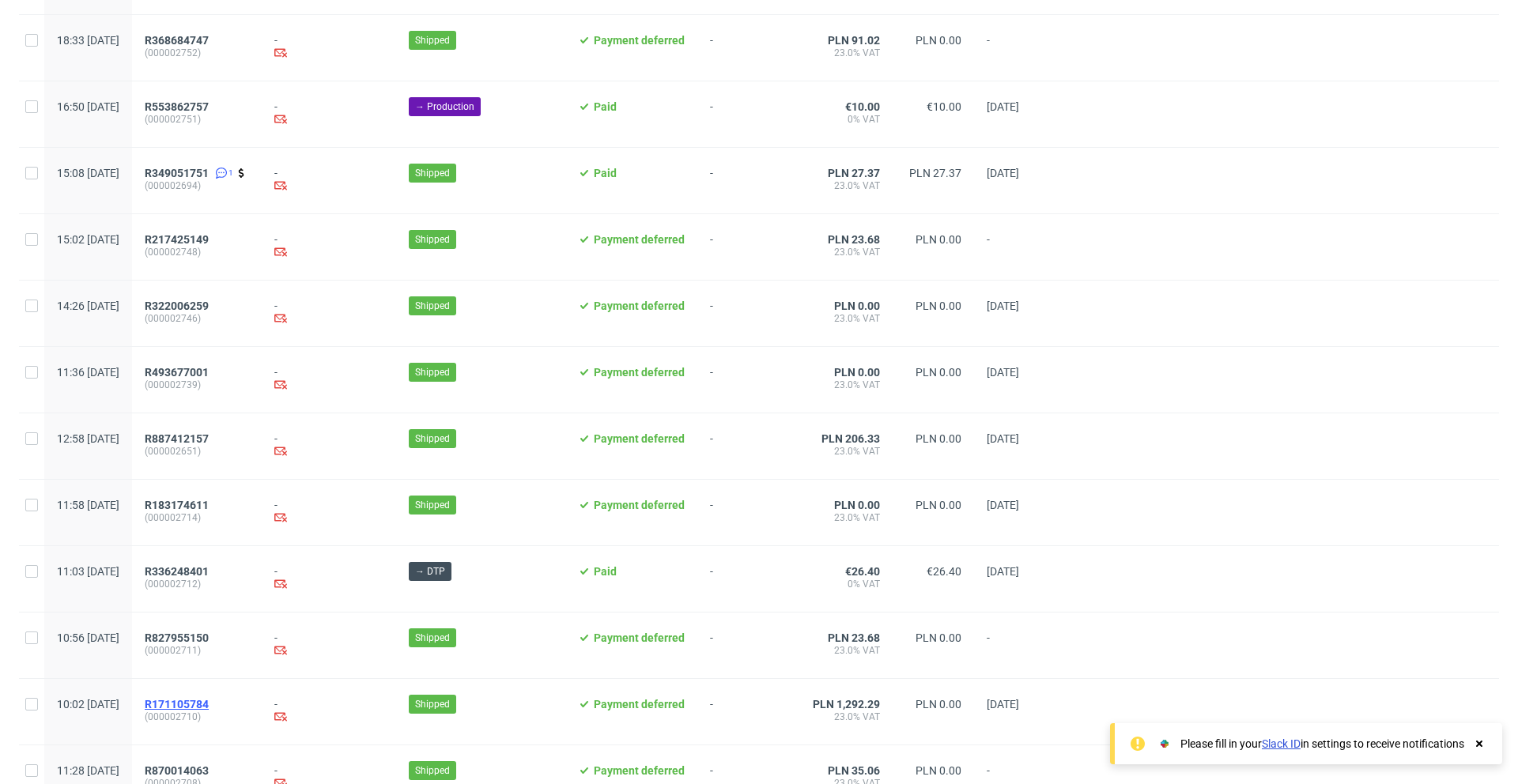
click at [209, 703] on span "R171105784" at bounding box center [177, 703] width 64 height 12
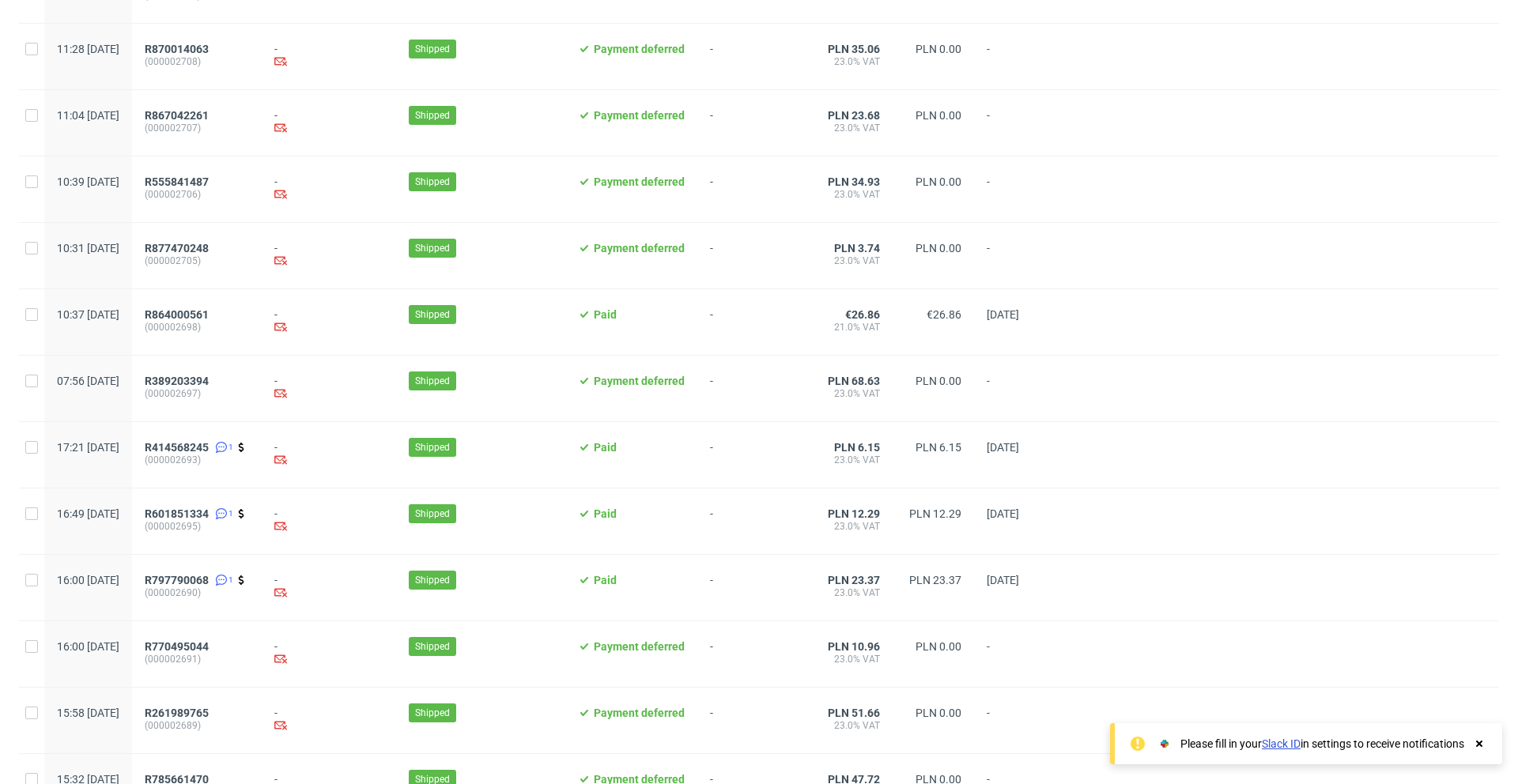
scroll to position [2839, 0]
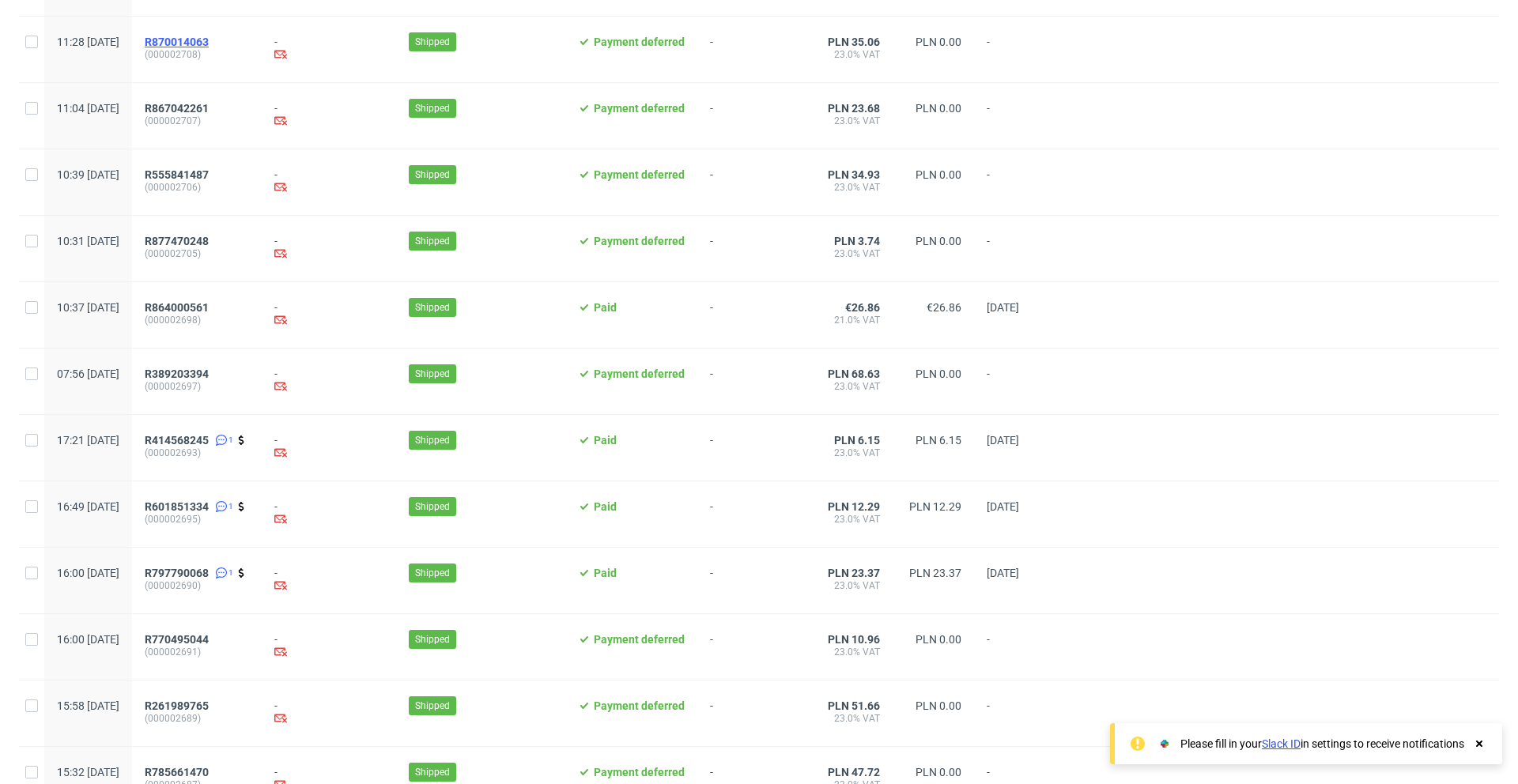
click at [209, 43] on span "R870014063" at bounding box center [177, 41] width 64 height 12
click at [209, 106] on span "R867042261" at bounding box center [177, 108] width 64 height 12
click at [209, 170] on span "R555841487" at bounding box center [177, 174] width 64 height 12
click at [209, 240] on span "R877470248" at bounding box center [177, 241] width 64 height 12
click at [209, 306] on span "R864000561" at bounding box center [177, 307] width 64 height 12
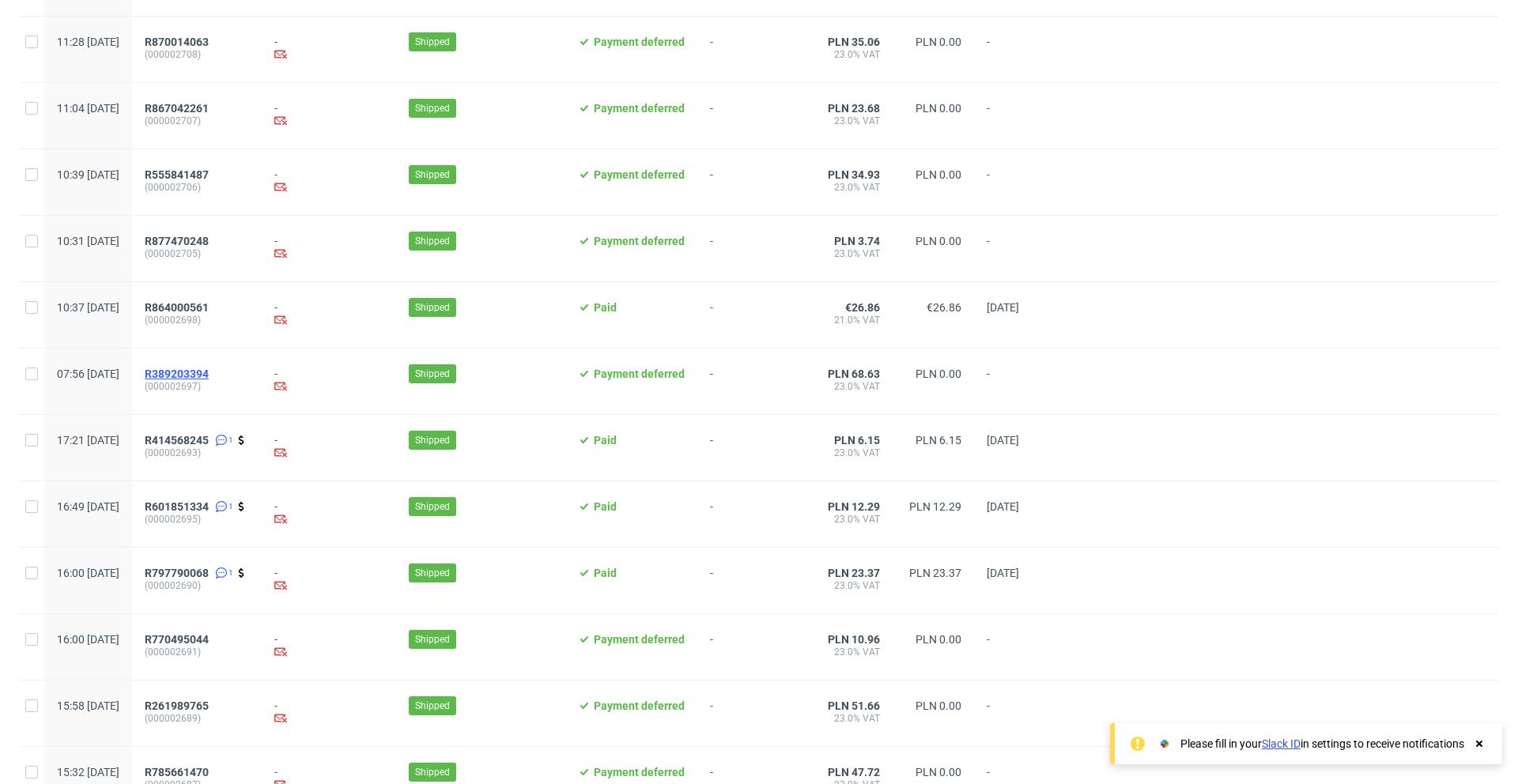
click at [209, 372] on span "R389203394" at bounding box center [177, 373] width 64 height 12
click at [209, 438] on span "R414568245" at bounding box center [177, 440] width 64 height 12
click at [209, 501] on span "R601851334" at bounding box center [177, 506] width 64 height 12
click at [209, 573] on span "R797790068" at bounding box center [177, 573] width 64 height 12
click at [209, 635] on span "R770495044" at bounding box center [177, 639] width 64 height 12
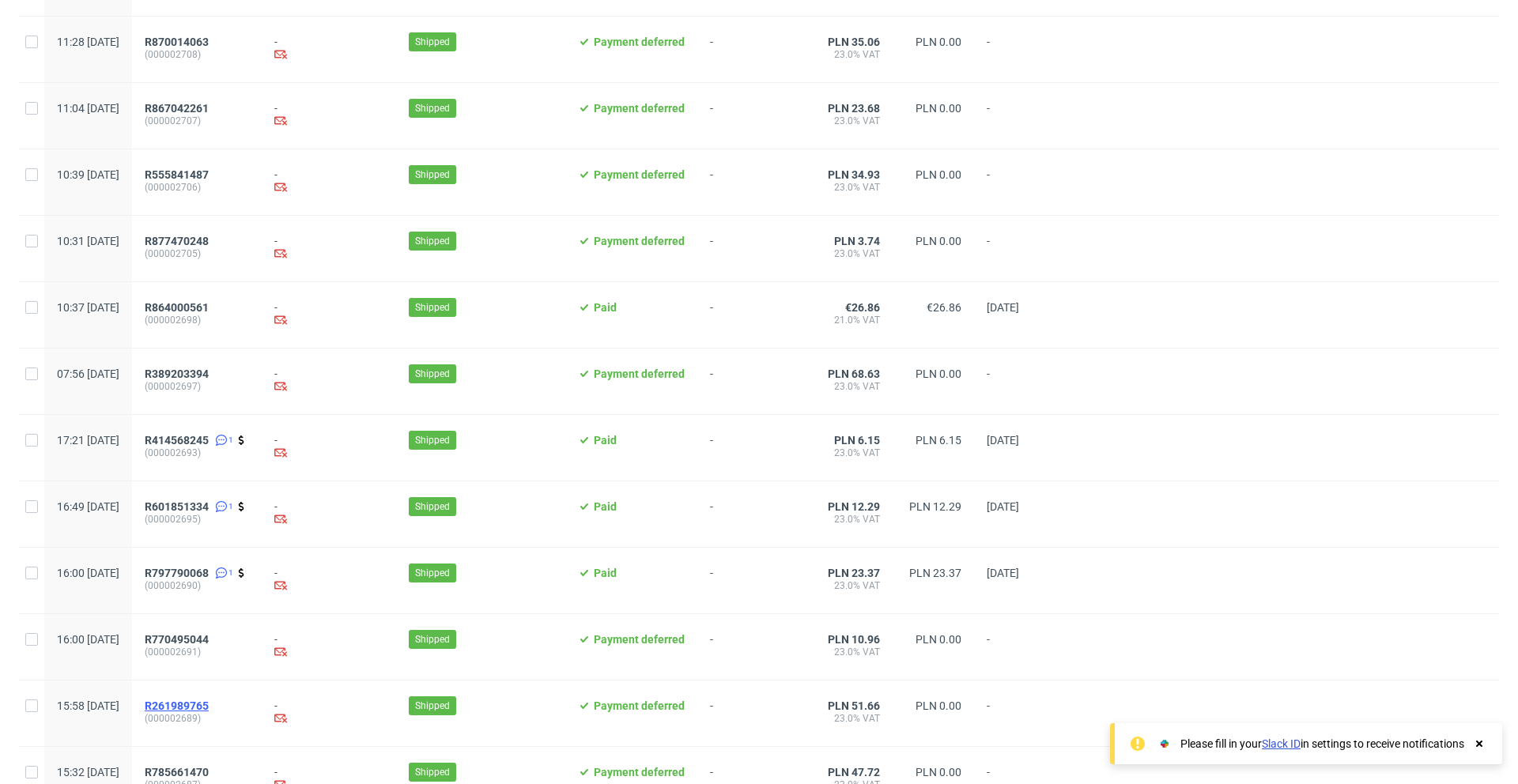
click at [209, 699] on span "R261989765" at bounding box center [177, 705] width 64 height 12
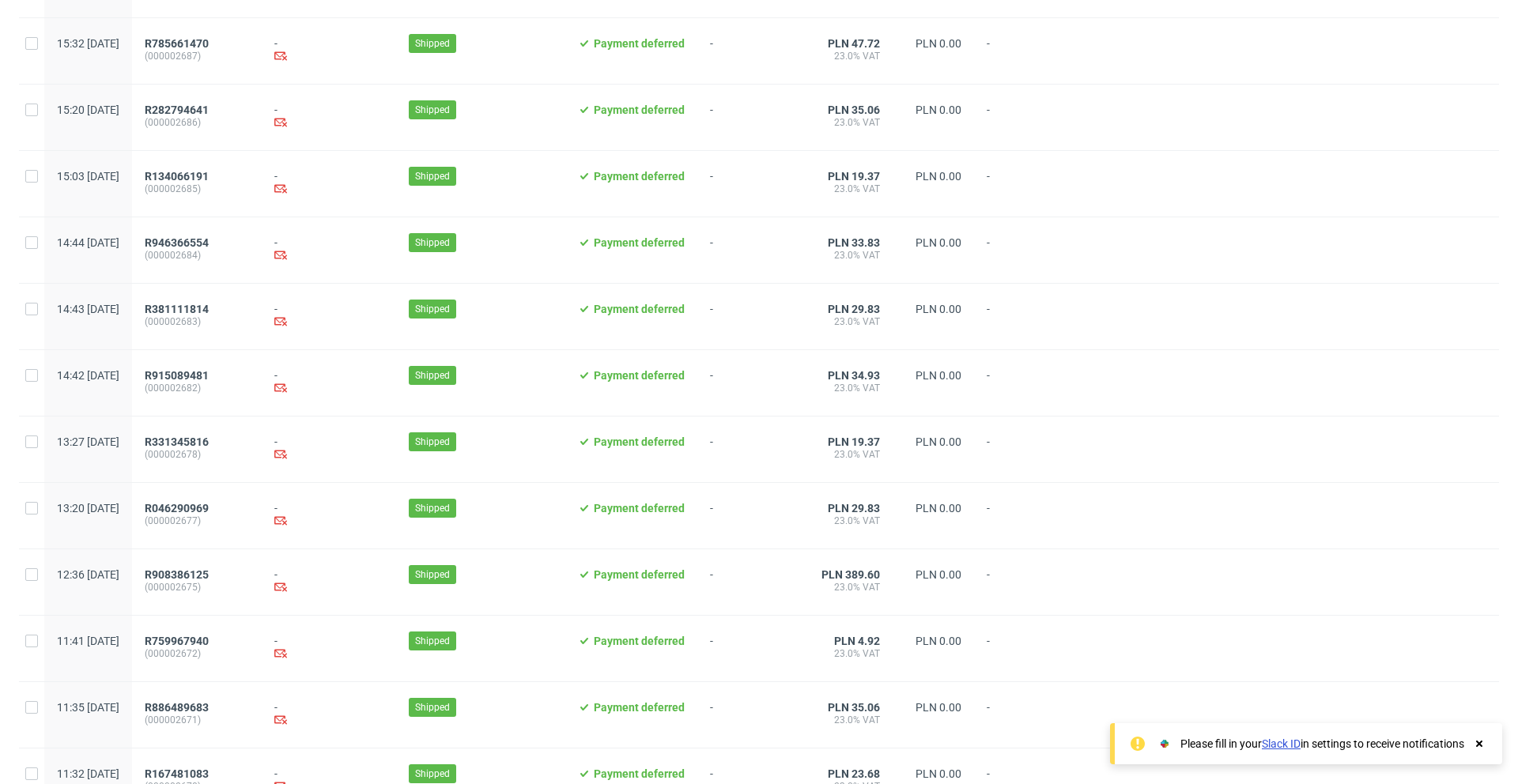
scroll to position [3572, 0]
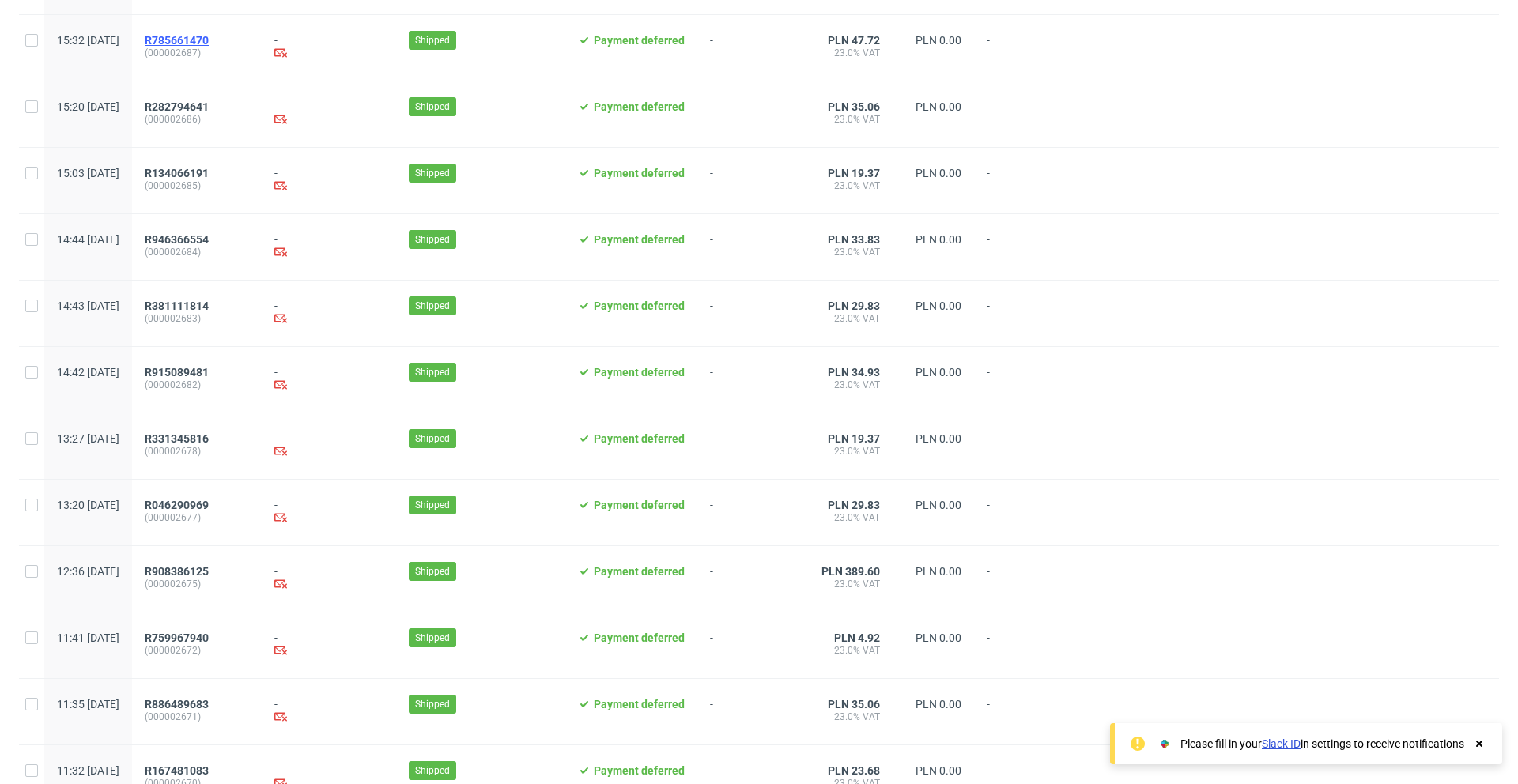
click at [209, 39] on span "R785661470" at bounding box center [177, 39] width 64 height 12
click at [209, 103] on span "R282794641" at bounding box center [177, 106] width 64 height 12
click at [209, 173] on span "R134066191" at bounding box center [177, 173] width 64 height 12
click at [209, 239] on span "R946366554" at bounding box center [177, 239] width 64 height 12
click at [209, 302] on span "R381111814" at bounding box center [177, 306] width 64 height 12
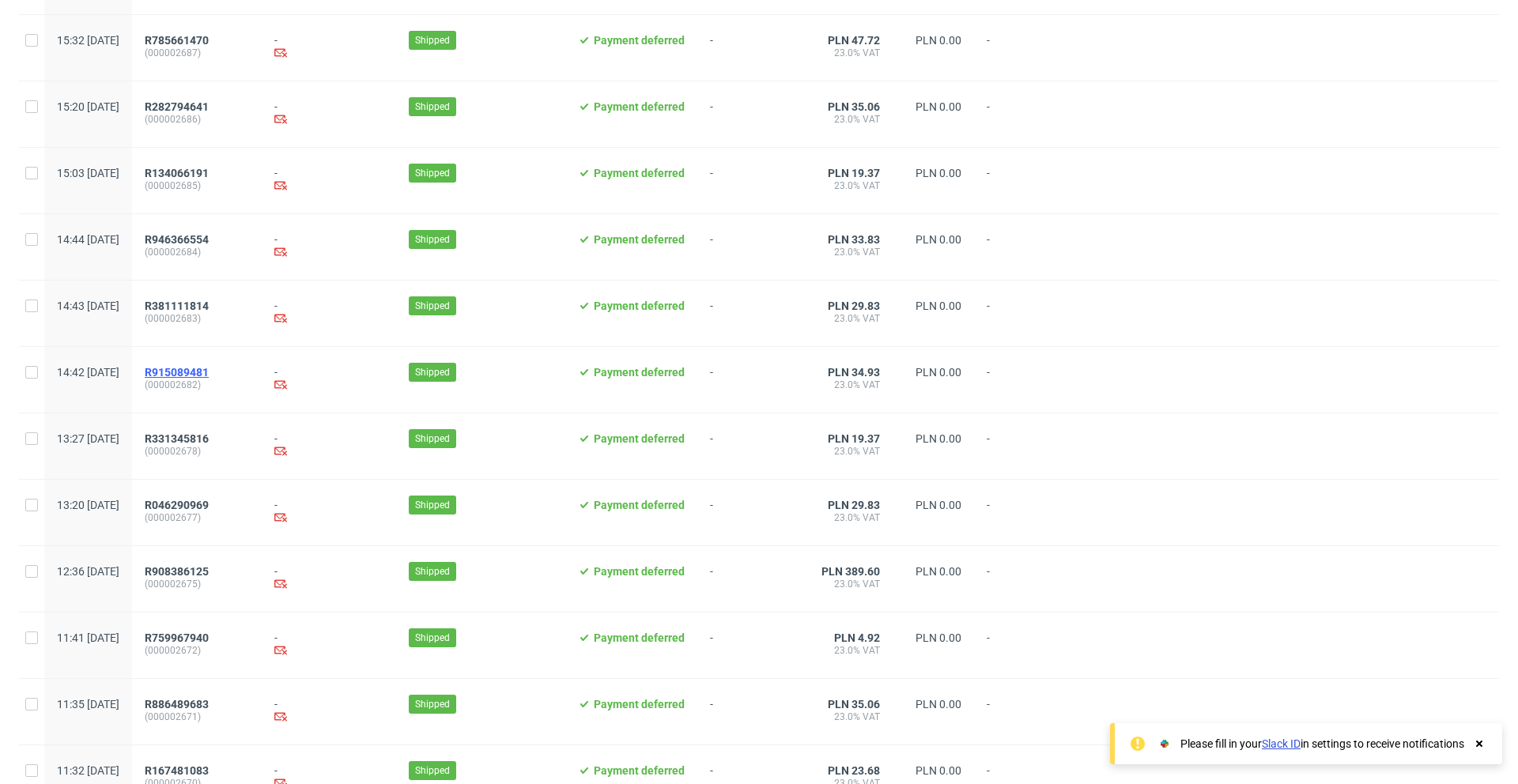
click at [209, 366] on span "R915089481" at bounding box center [177, 371] width 64 height 12
click at [209, 443] on span "R331345816" at bounding box center [177, 438] width 64 height 12
click at [209, 503] on span "R046290969" at bounding box center [177, 505] width 64 height 12
click at [209, 571] on span "R908386125" at bounding box center [177, 571] width 64 height 12
click at [209, 635] on span "R759967940" at bounding box center [177, 638] width 64 height 12
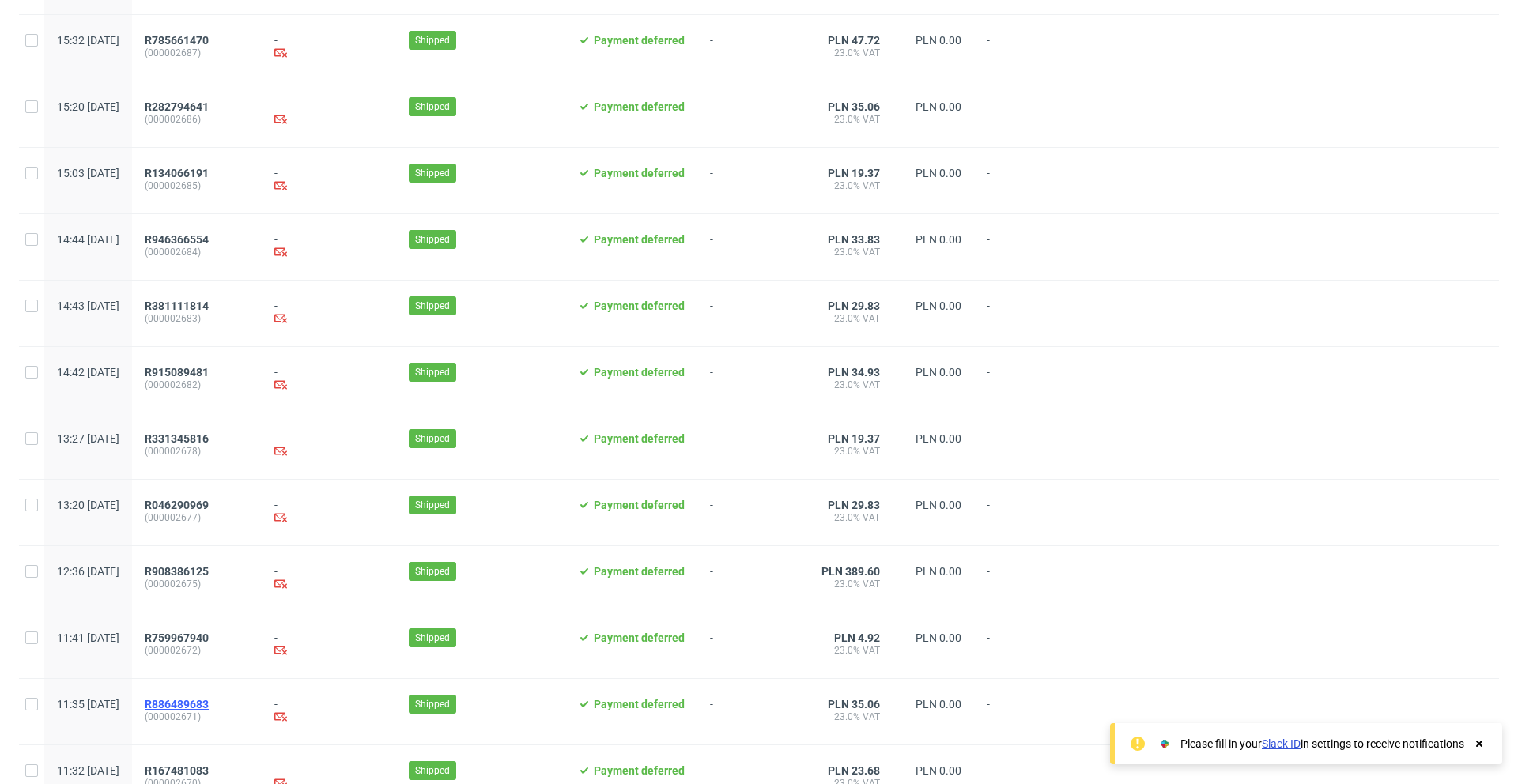
click at [209, 699] on span "R886489683" at bounding box center [177, 703] width 64 height 12
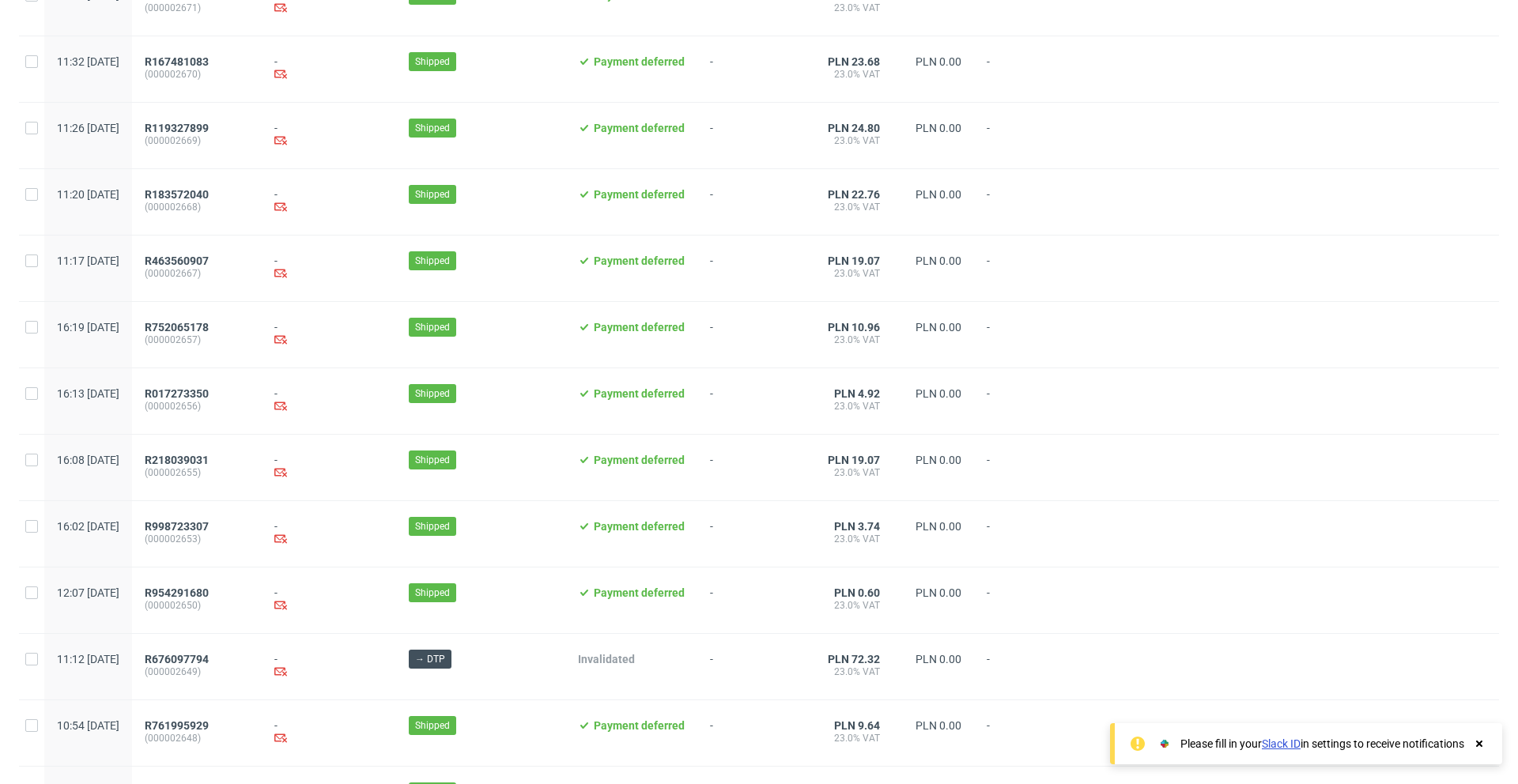
scroll to position [4325, 0]
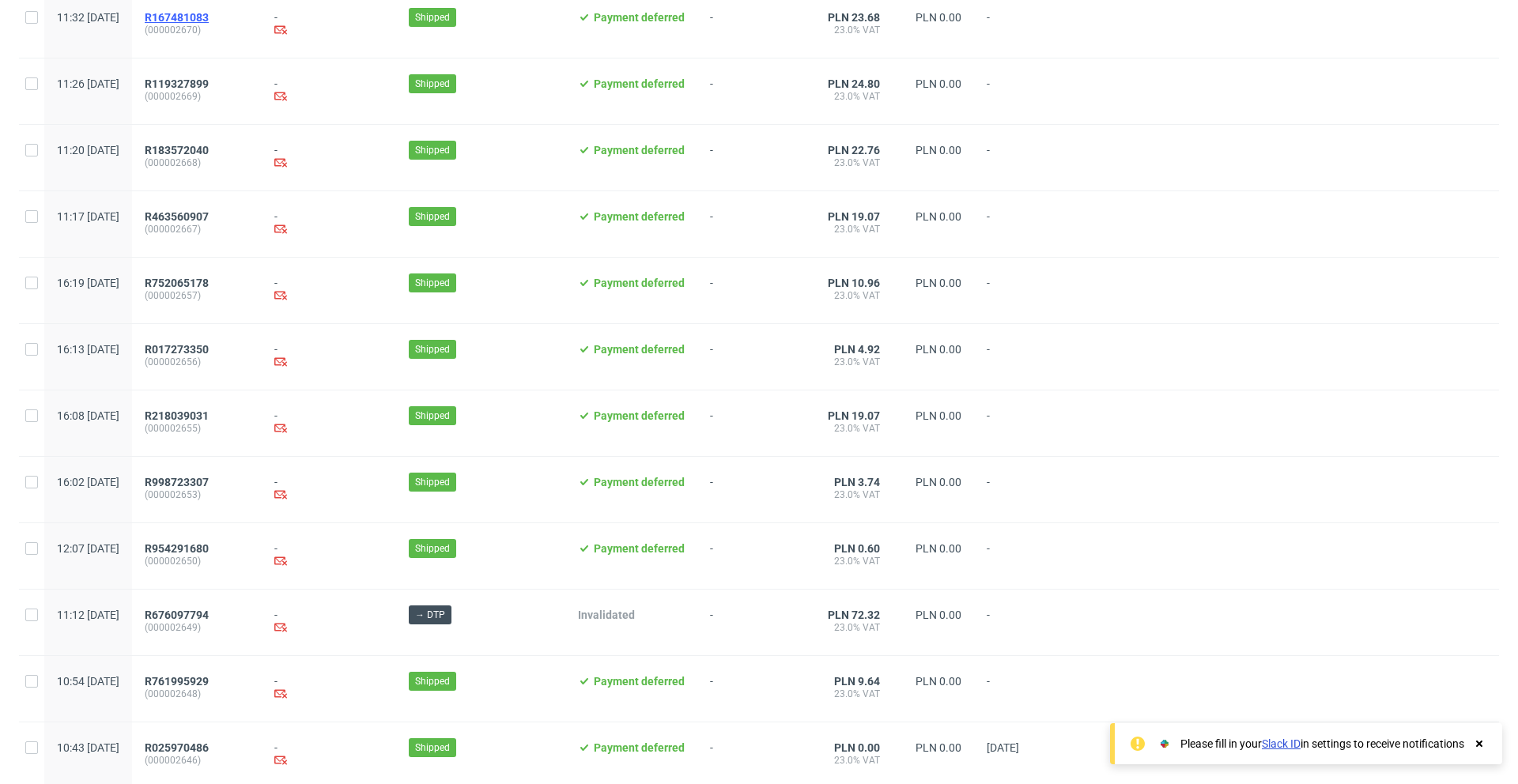
click at [209, 11] on span "R167481083" at bounding box center [177, 16] width 64 height 12
click at [209, 81] on span "R119327899" at bounding box center [177, 83] width 64 height 12
click at [209, 149] on span "R183572040" at bounding box center [177, 150] width 64 height 12
click at [209, 216] on span "R463560907" at bounding box center [177, 216] width 64 height 12
click at [209, 282] on span "R752065178" at bounding box center [177, 283] width 64 height 12
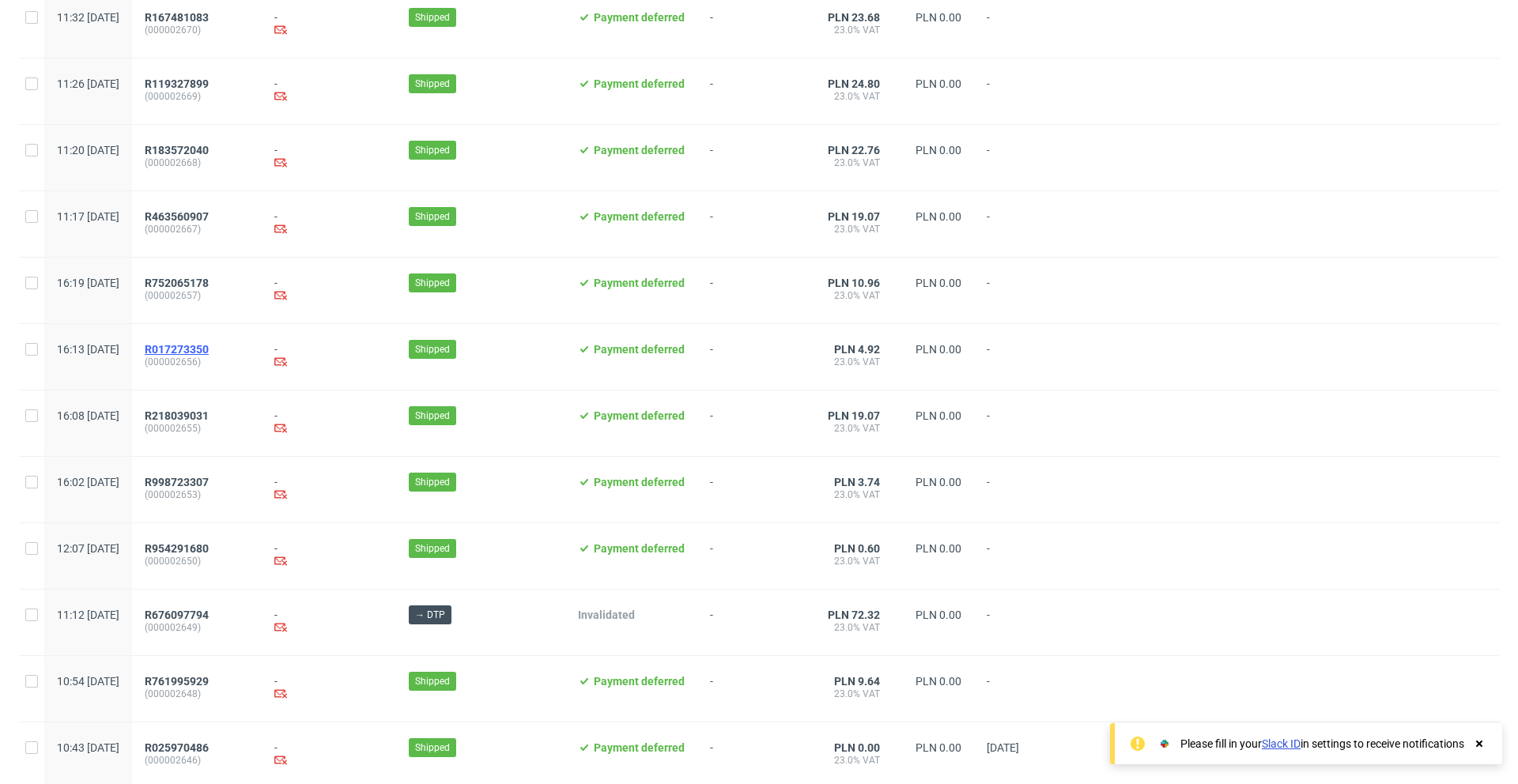
click at [209, 347] on span "R017273350" at bounding box center [177, 348] width 64 height 12
click at [209, 417] on span "R218039031" at bounding box center [177, 415] width 64 height 12
click at [209, 478] on span "R998723307" at bounding box center [177, 482] width 64 height 12
click at [209, 544] on span "R954291680" at bounding box center [177, 548] width 64 height 12
click at [209, 616] on span "R676097794" at bounding box center [177, 615] width 64 height 12
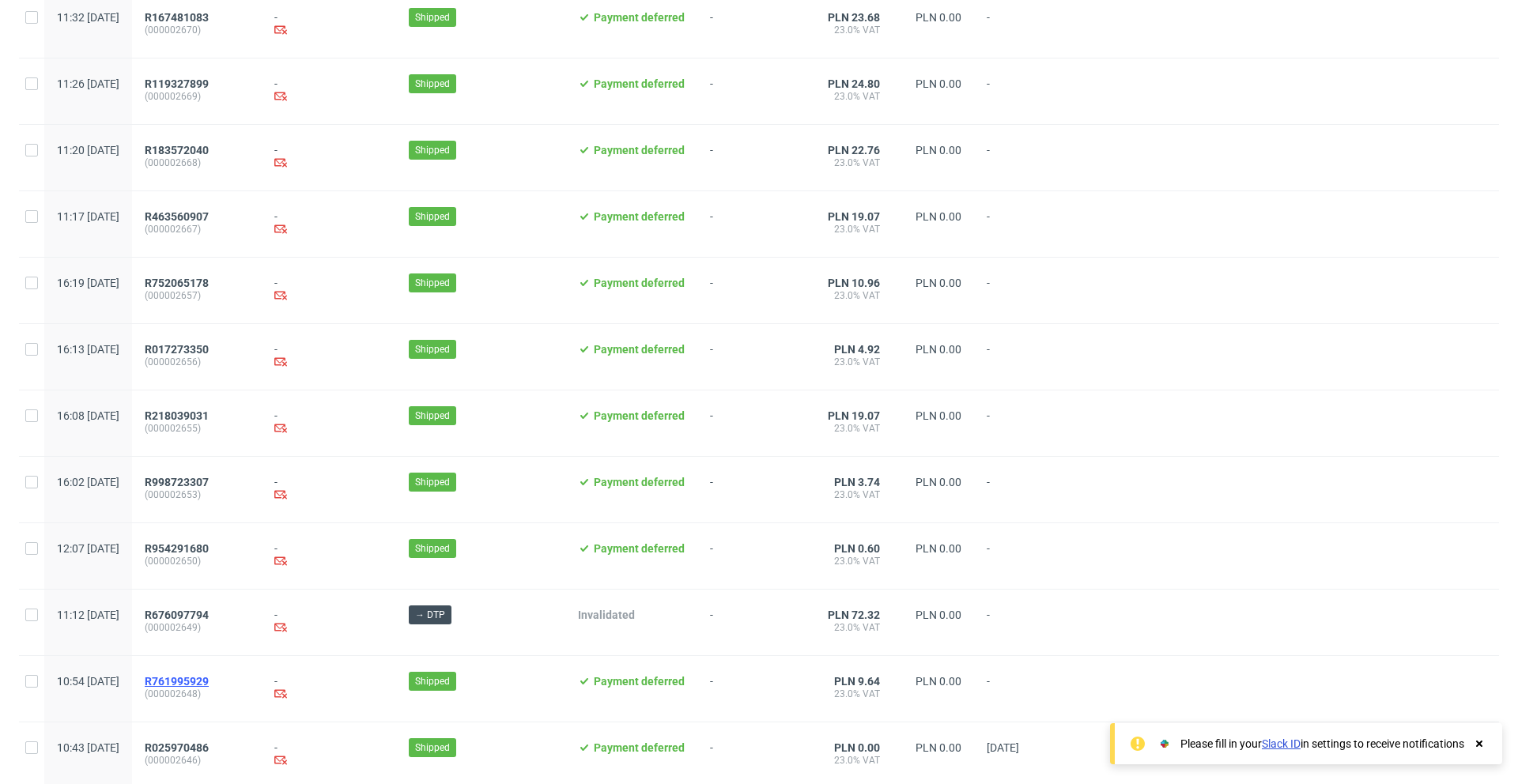
click at [209, 680] on span "R761995929" at bounding box center [177, 681] width 64 height 12
click at [209, 746] on span "R025970486" at bounding box center [177, 747] width 64 height 12
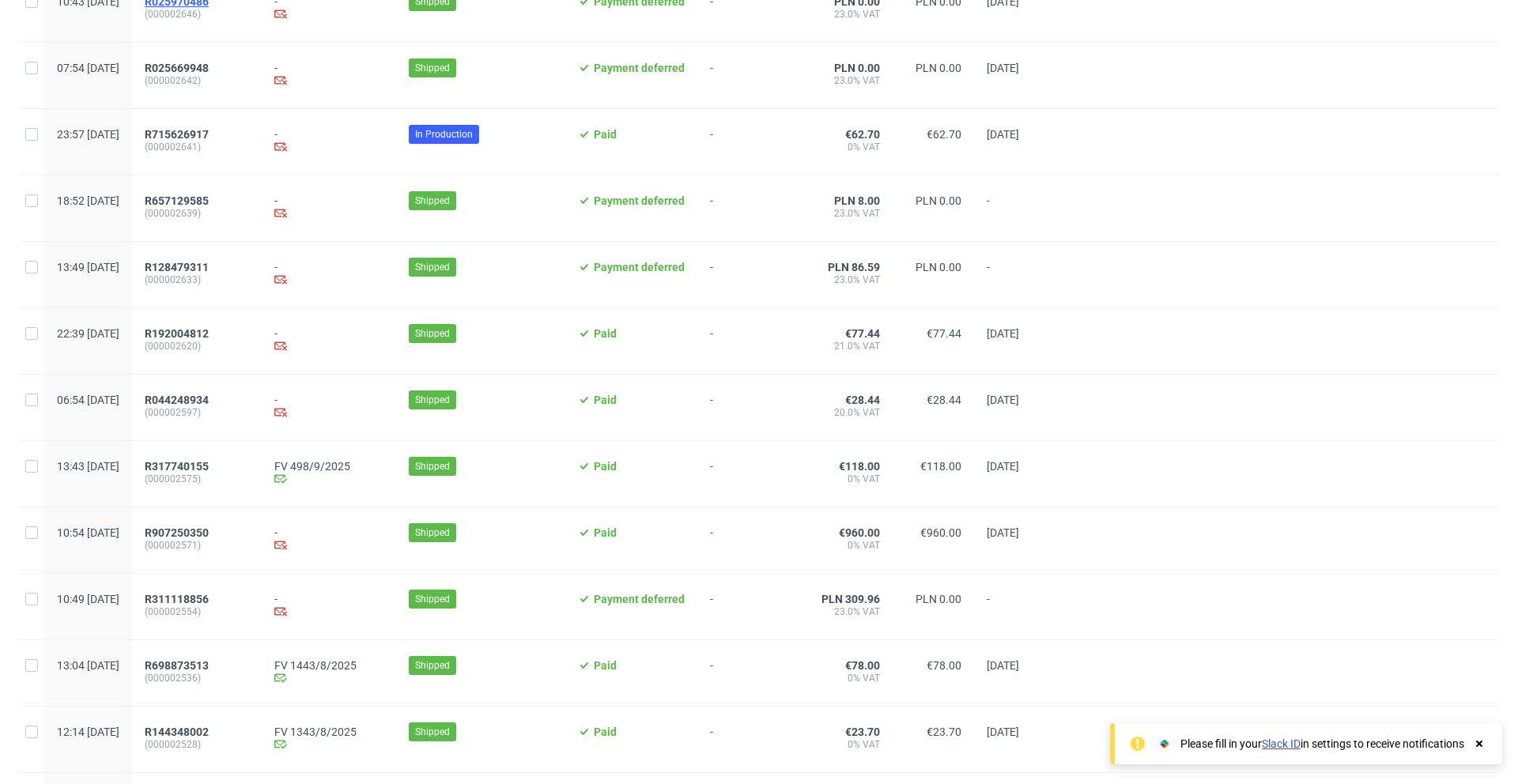
scroll to position [5082, 0]
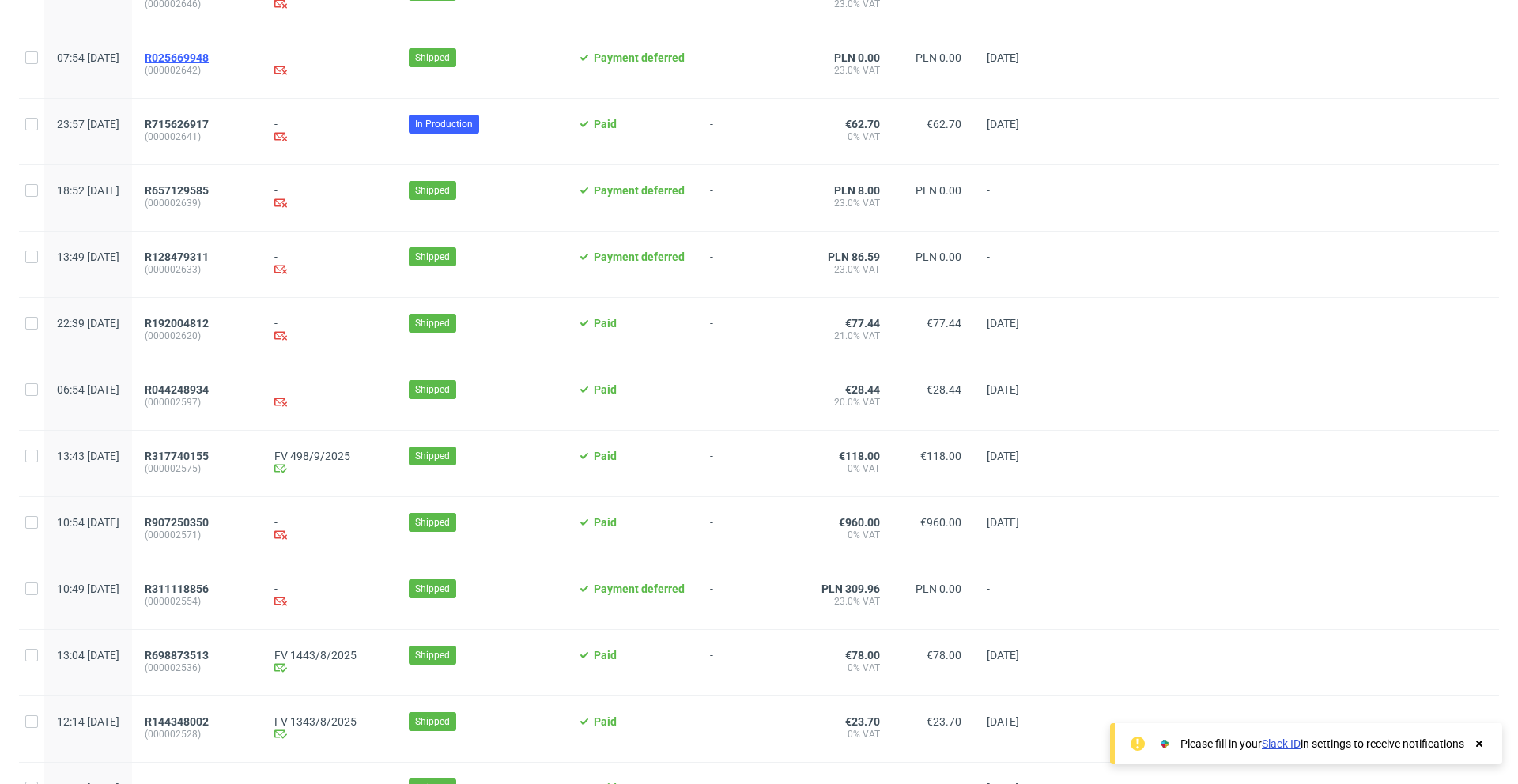
click at [209, 56] on span "R025669948" at bounding box center [177, 58] width 64 height 12
click at [209, 119] on span "R715626917" at bounding box center [177, 123] width 64 height 12
click at [209, 188] on span "R657129585" at bounding box center [177, 190] width 64 height 12
click at [209, 254] on span "R128479311" at bounding box center [177, 256] width 64 height 12
click at [234, 316] on div "R192004812 (000002620)" at bounding box center [197, 331] width 130 height 66
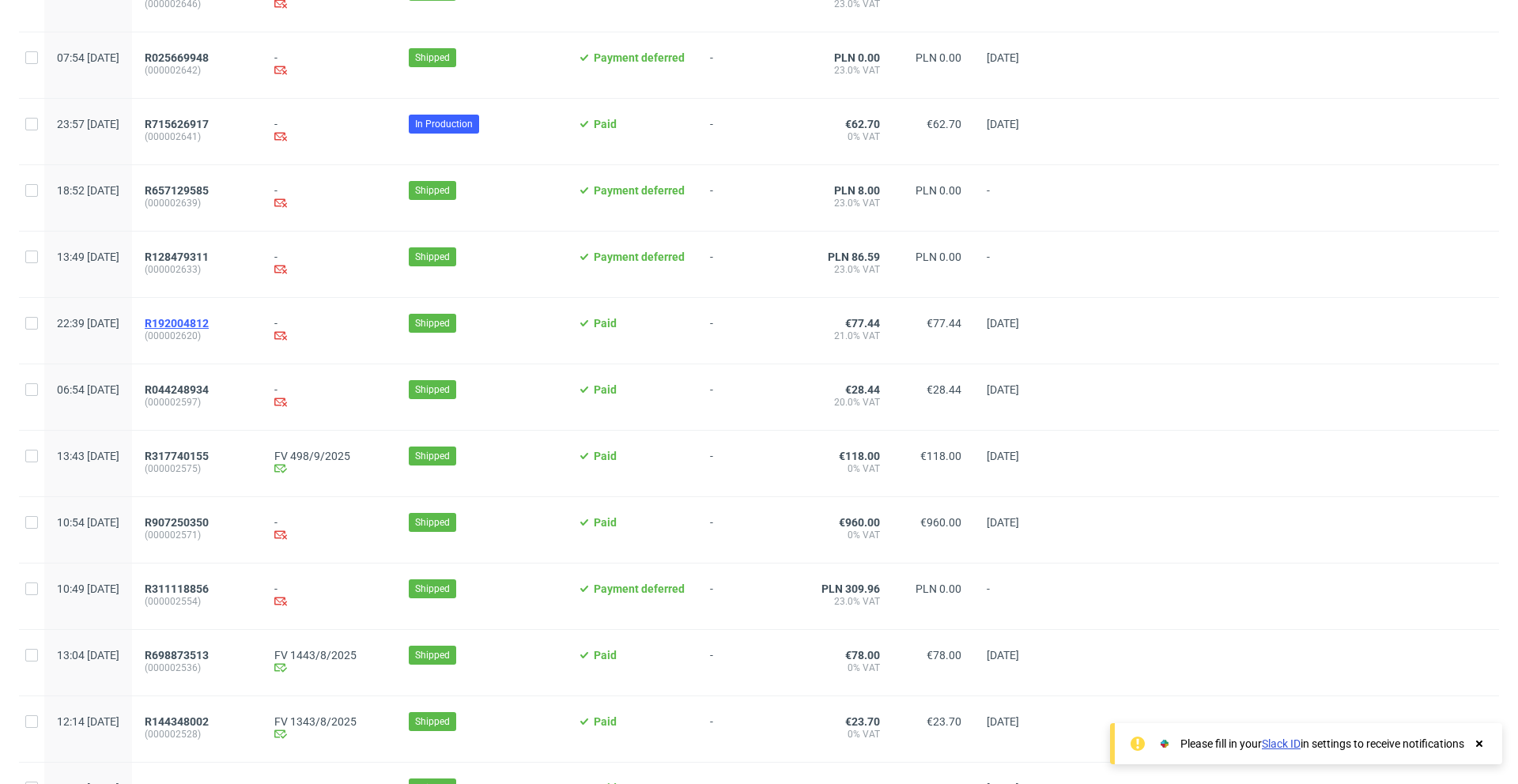
click at [209, 322] on span "R192004812" at bounding box center [177, 323] width 64 height 12
click at [209, 391] on span "R044248934" at bounding box center [177, 390] width 64 height 12
click at [209, 452] on span "R317740155" at bounding box center [177, 455] width 64 height 12
click at [209, 523] on span "R907250350" at bounding box center [177, 522] width 64 height 12
click at [209, 587] on span "R311118856" at bounding box center [177, 588] width 64 height 12
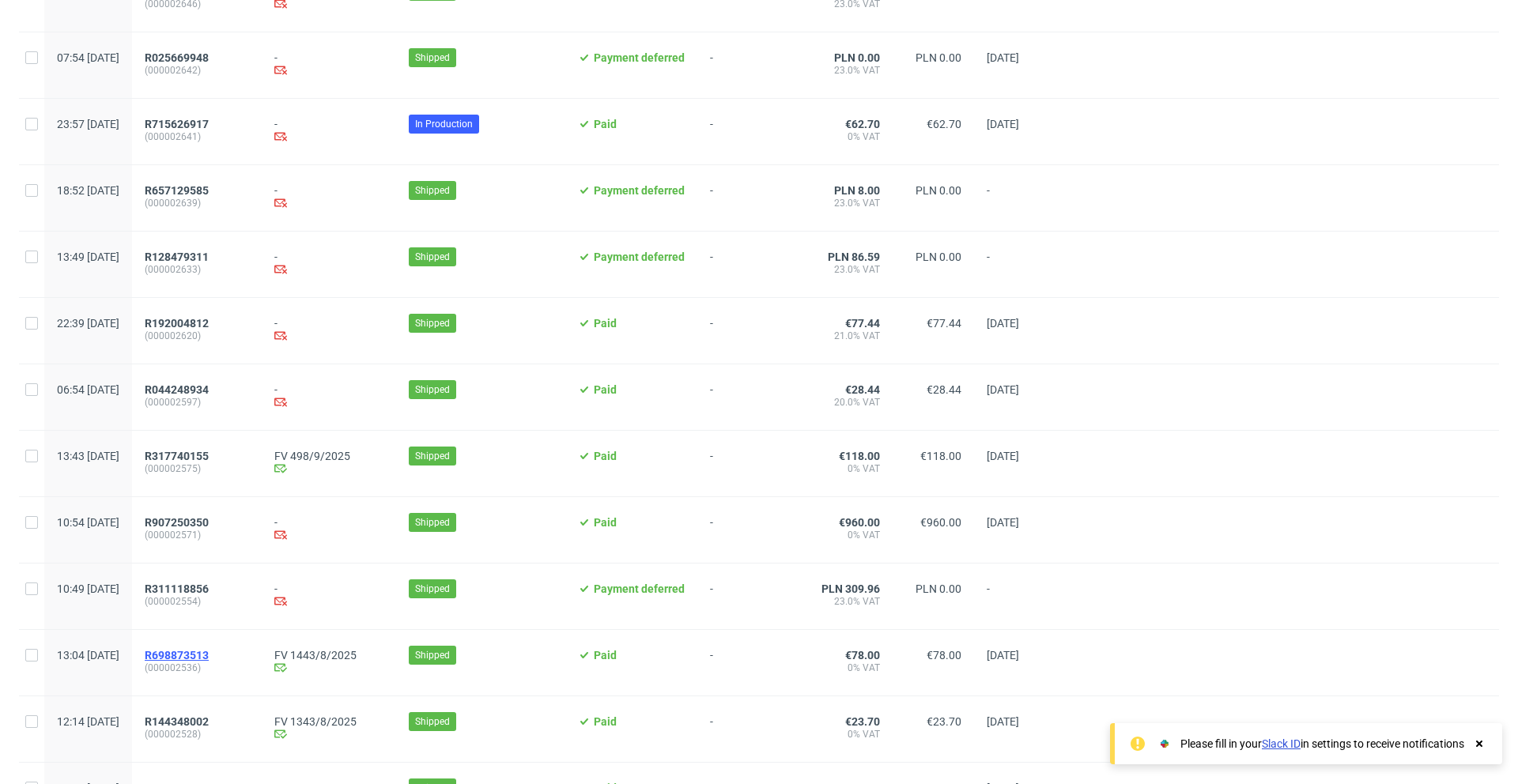
click at [209, 651] on span "R698873513" at bounding box center [177, 655] width 64 height 12
click at [209, 722] on span "R144348002" at bounding box center [177, 722] width 64 height 12
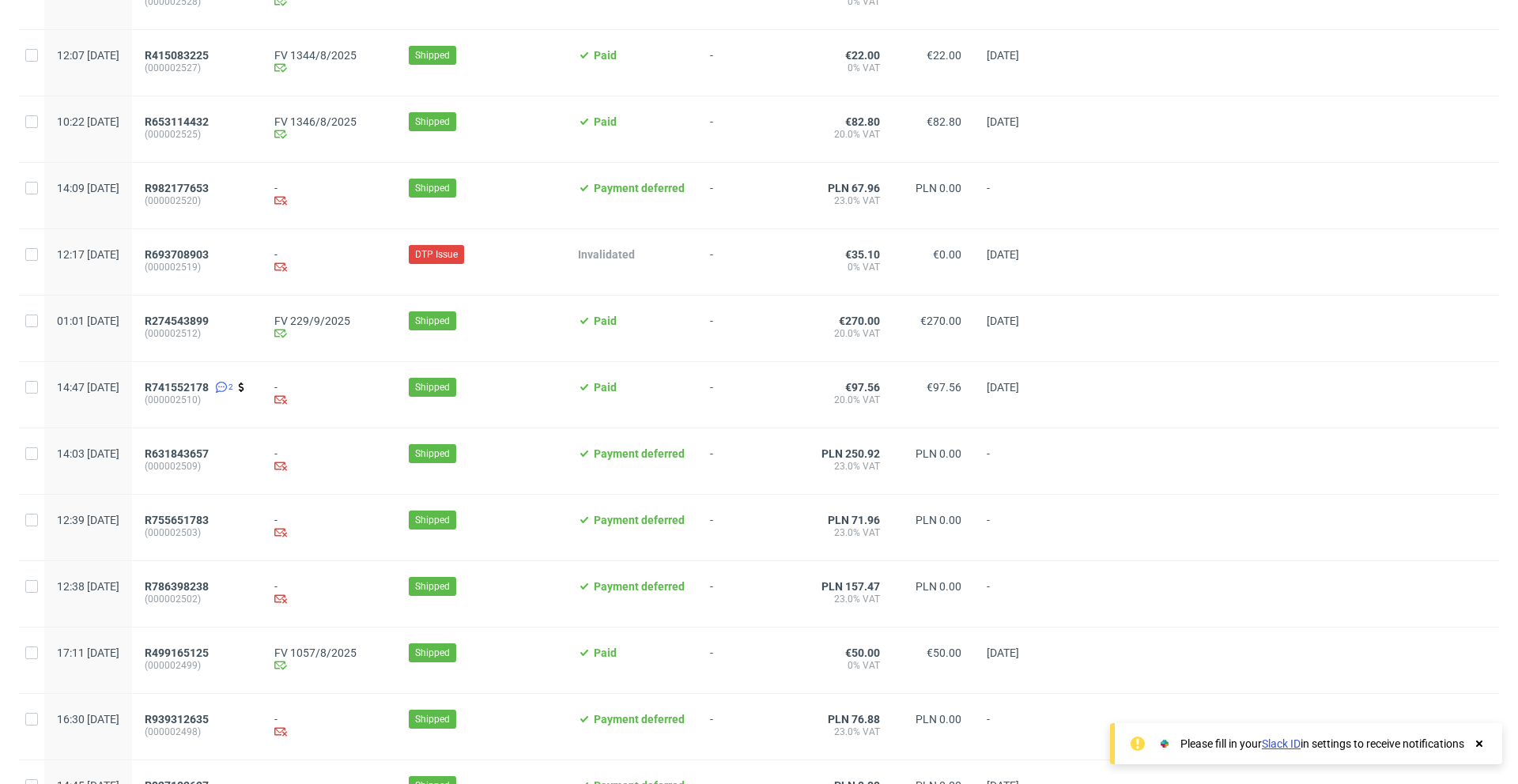
scroll to position [5831, 0]
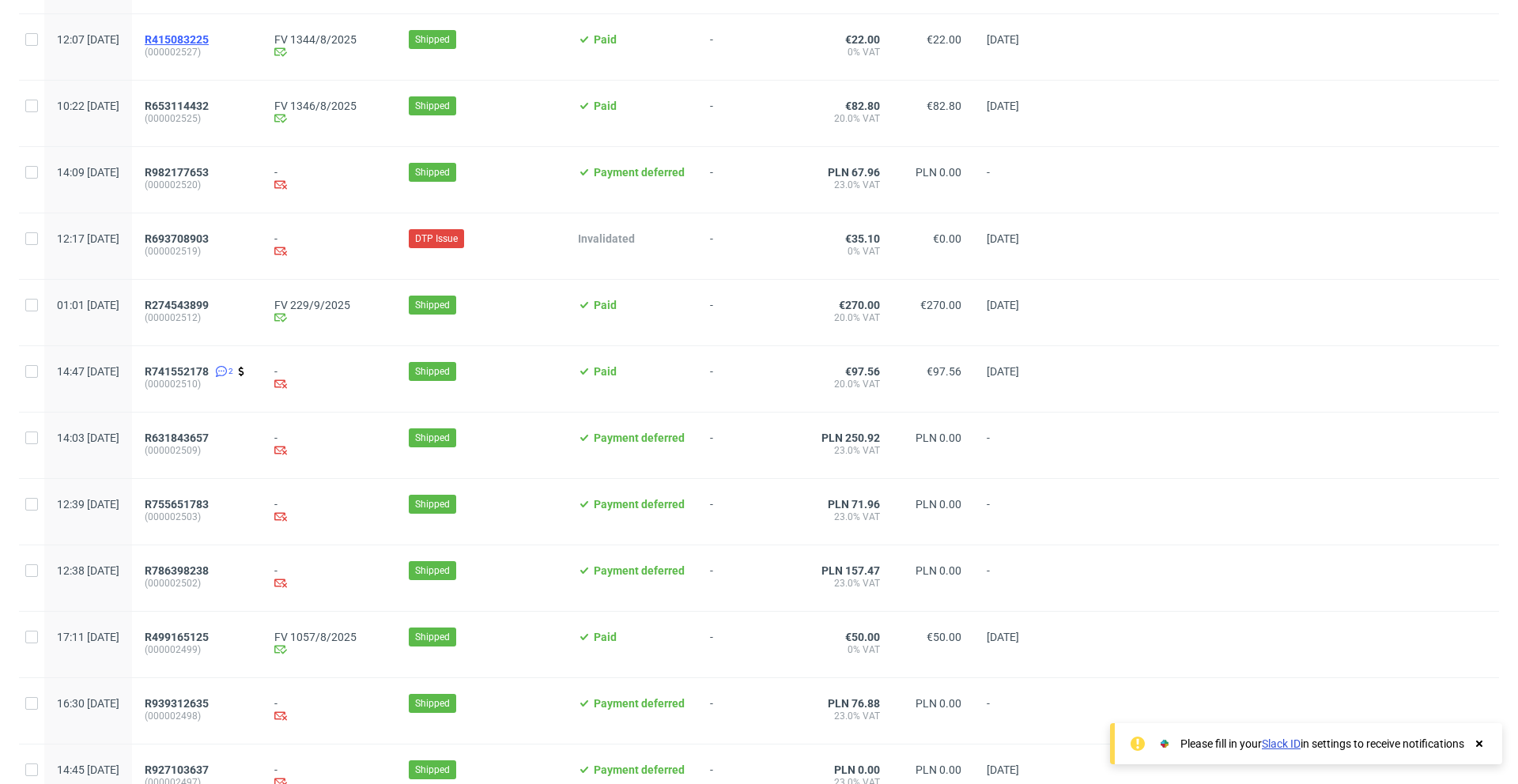
click at [209, 41] on span "R415083225" at bounding box center [177, 39] width 64 height 12
click at [209, 102] on span "R653114432" at bounding box center [177, 105] width 64 height 12
click at [209, 174] on span "R982177653" at bounding box center [177, 172] width 64 height 12
click at [209, 239] on span "R693708903" at bounding box center [177, 238] width 64 height 12
click at [209, 302] on span "R274543899" at bounding box center [177, 305] width 64 height 12
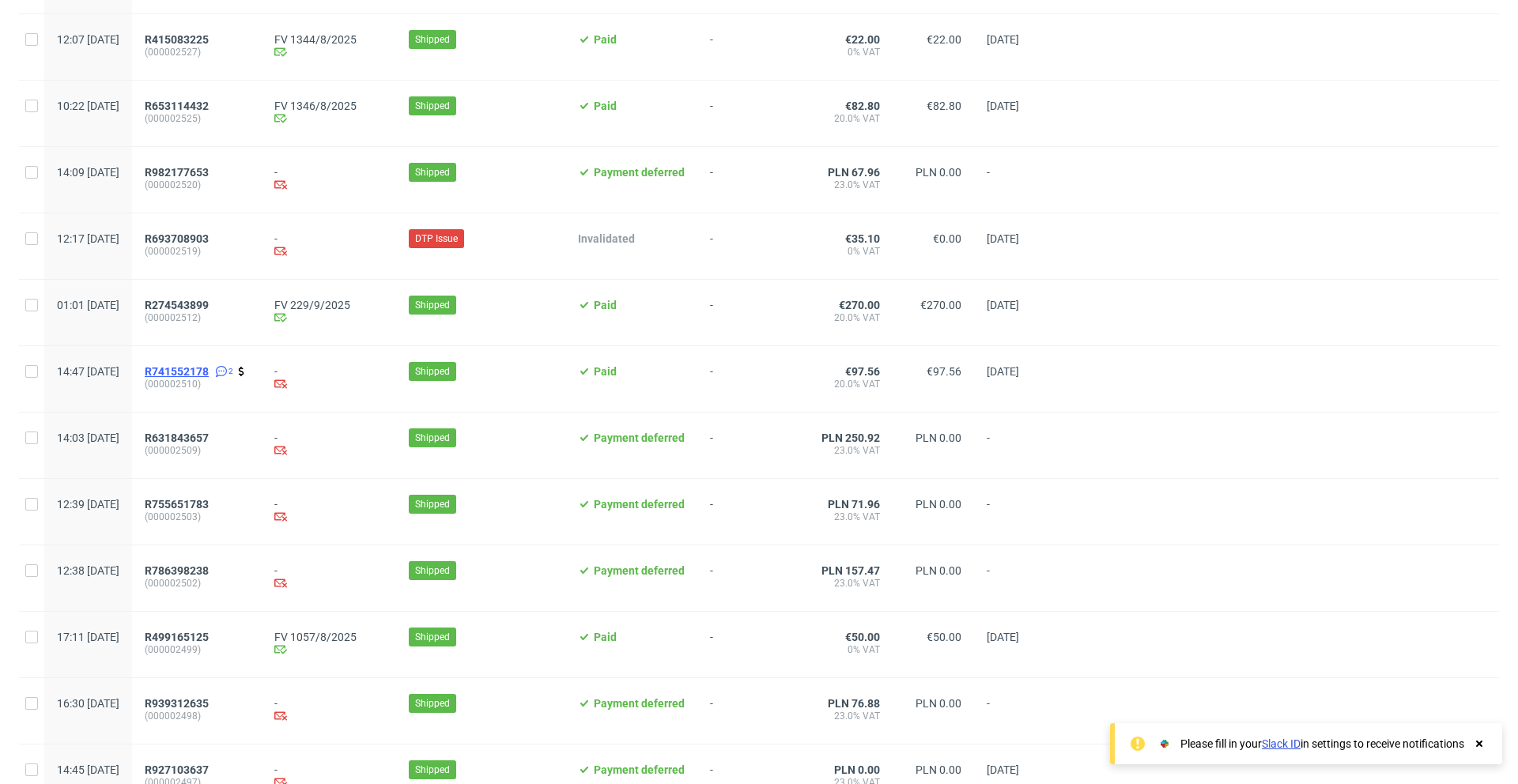
click at [209, 371] on span "R741552178" at bounding box center [177, 371] width 64 height 12
click at [209, 433] on span "R631843657" at bounding box center [177, 437] width 64 height 12
click at [209, 504] on span "R755651783" at bounding box center [177, 504] width 64 height 12
click at [209, 572] on span "R786398238" at bounding box center [177, 570] width 64 height 12
click at [209, 634] on span "R499165125" at bounding box center [177, 637] width 64 height 12
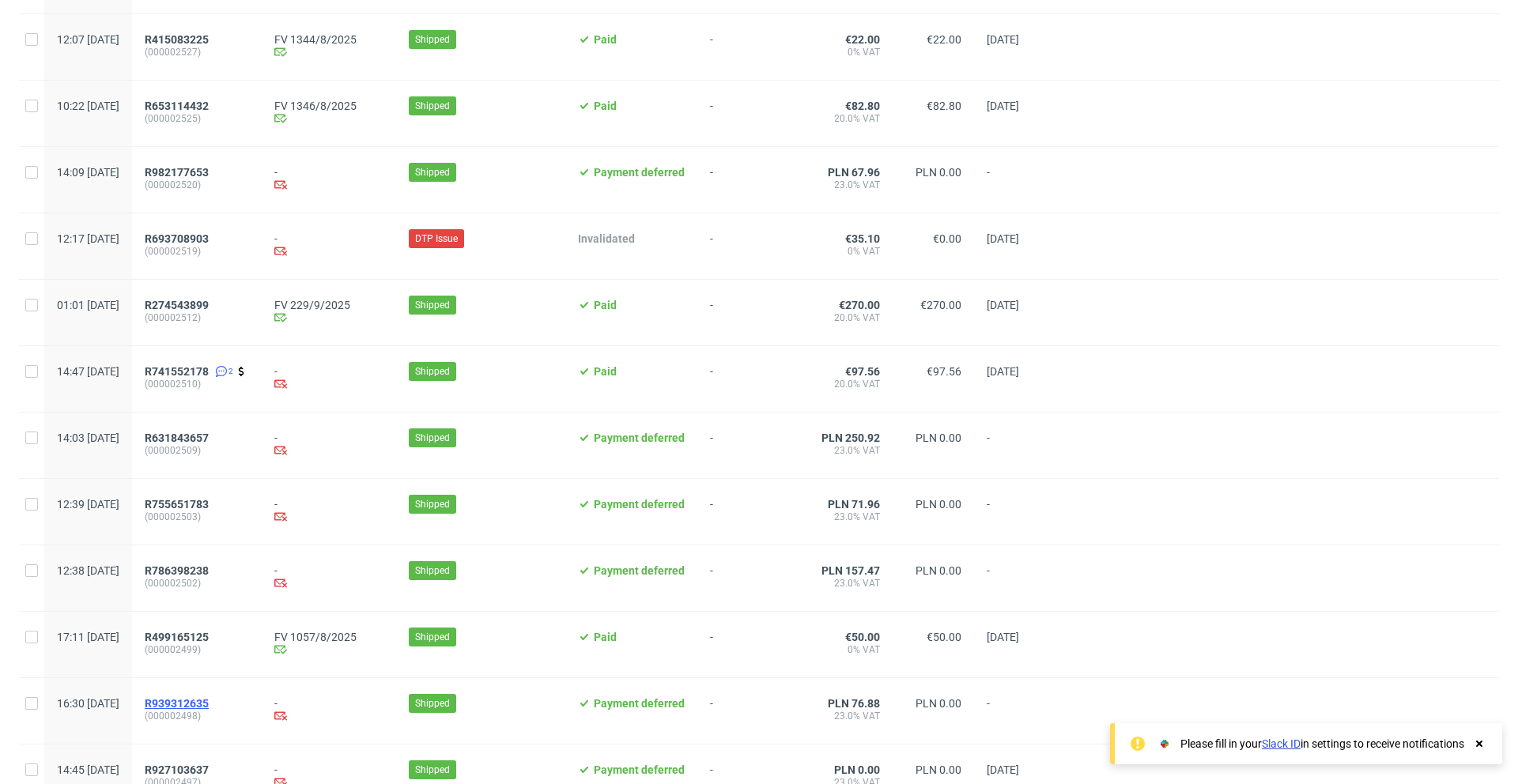
click at [209, 699] on span "R939312635" at bounding box center [177, 703] width 64 height 12
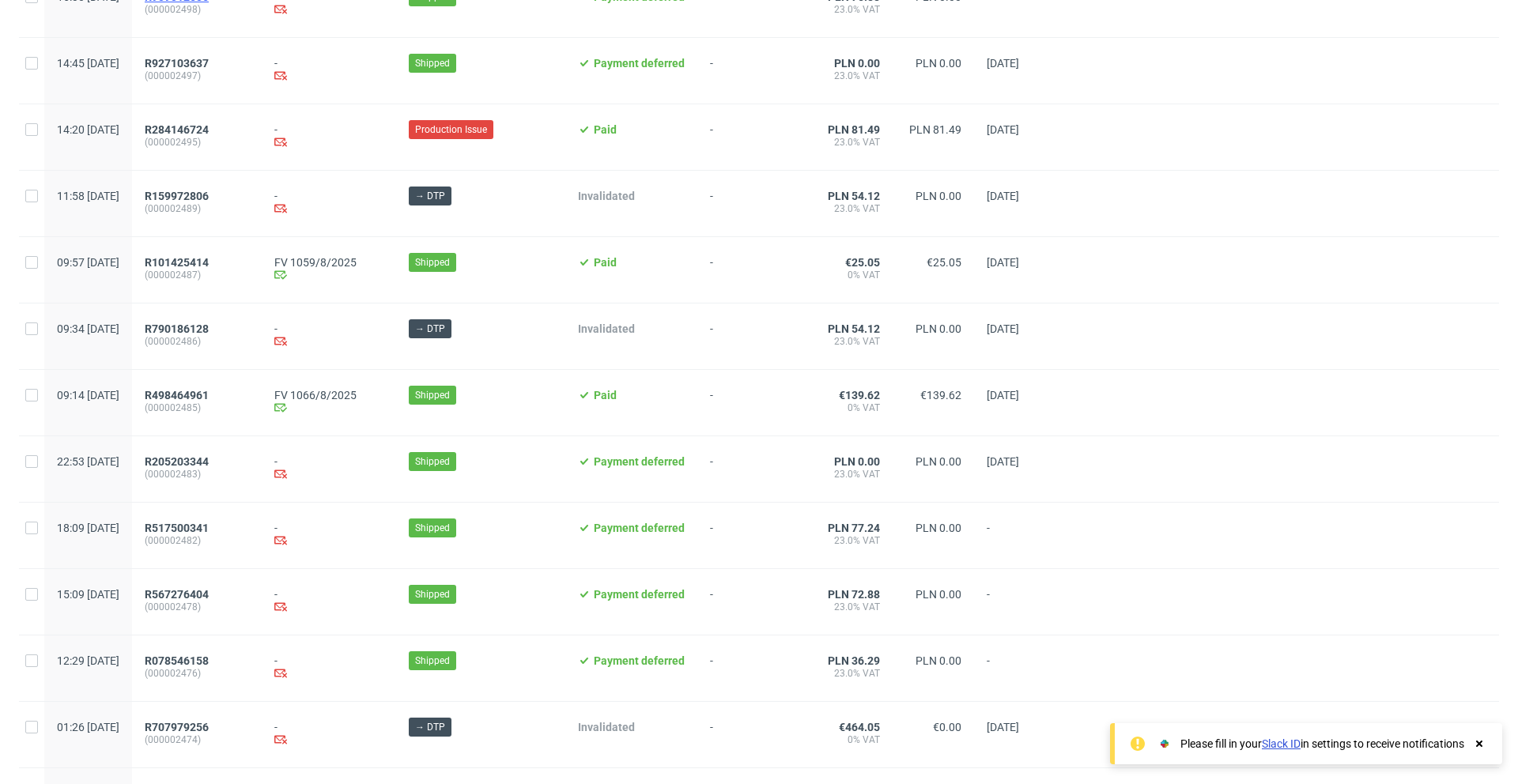
scroll to position [6544, 0]
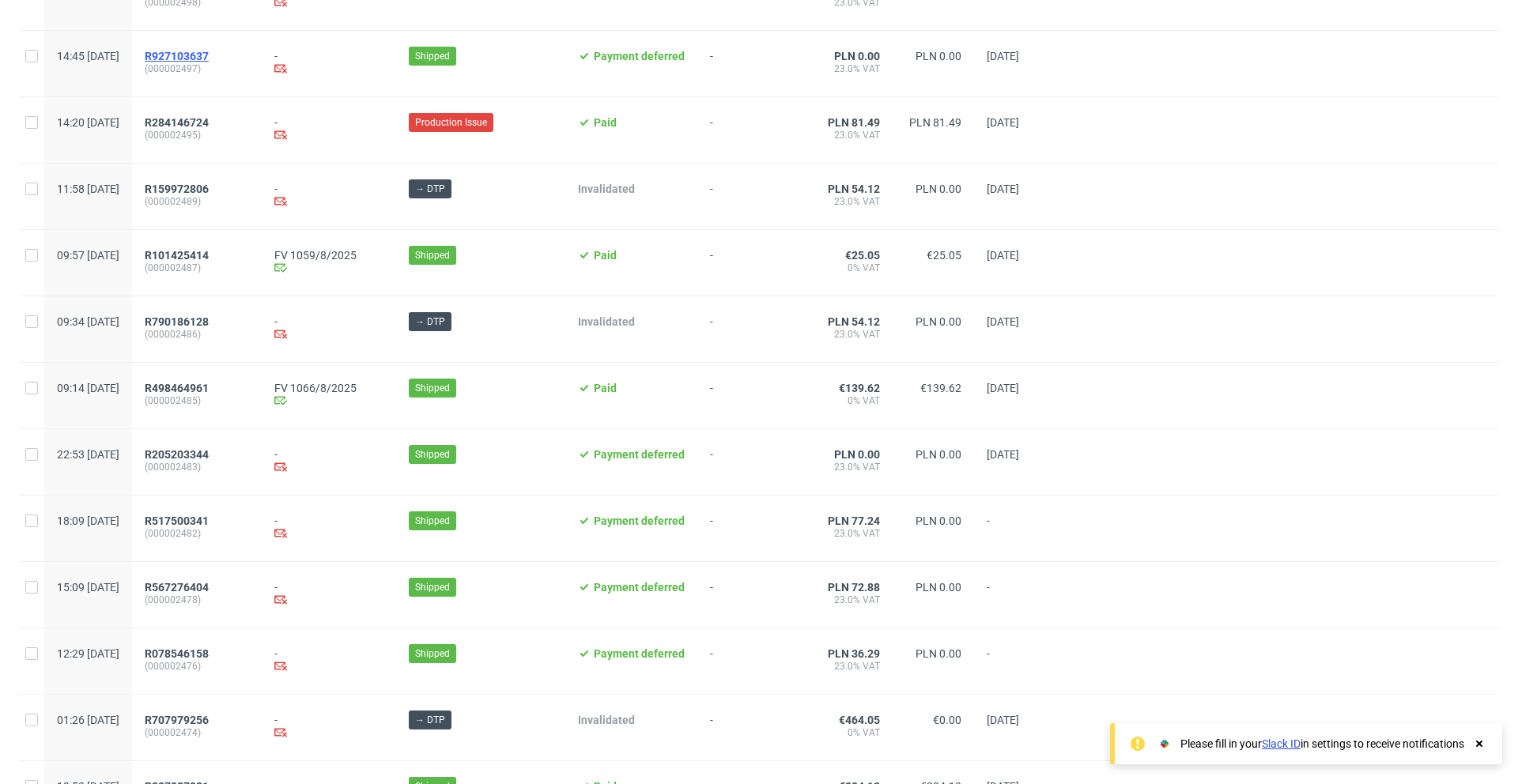
click at [209, 53] on span "R927103637" at bounding box center [177, 56] width 64 height 12
click at [209, 119] on span "R284146724" at bounding box center [177, 122] width 64 height 12
click at [209, 187] on span "R159972806" at bounding box center [177, 188] width 64 height 12
click at [209, 254] on span "R101425414" at bounding box center [177, 255] width 64 height 12
click at [209, 318] on span "R790186128" at bounding box center [177, 321] width 64 height 12
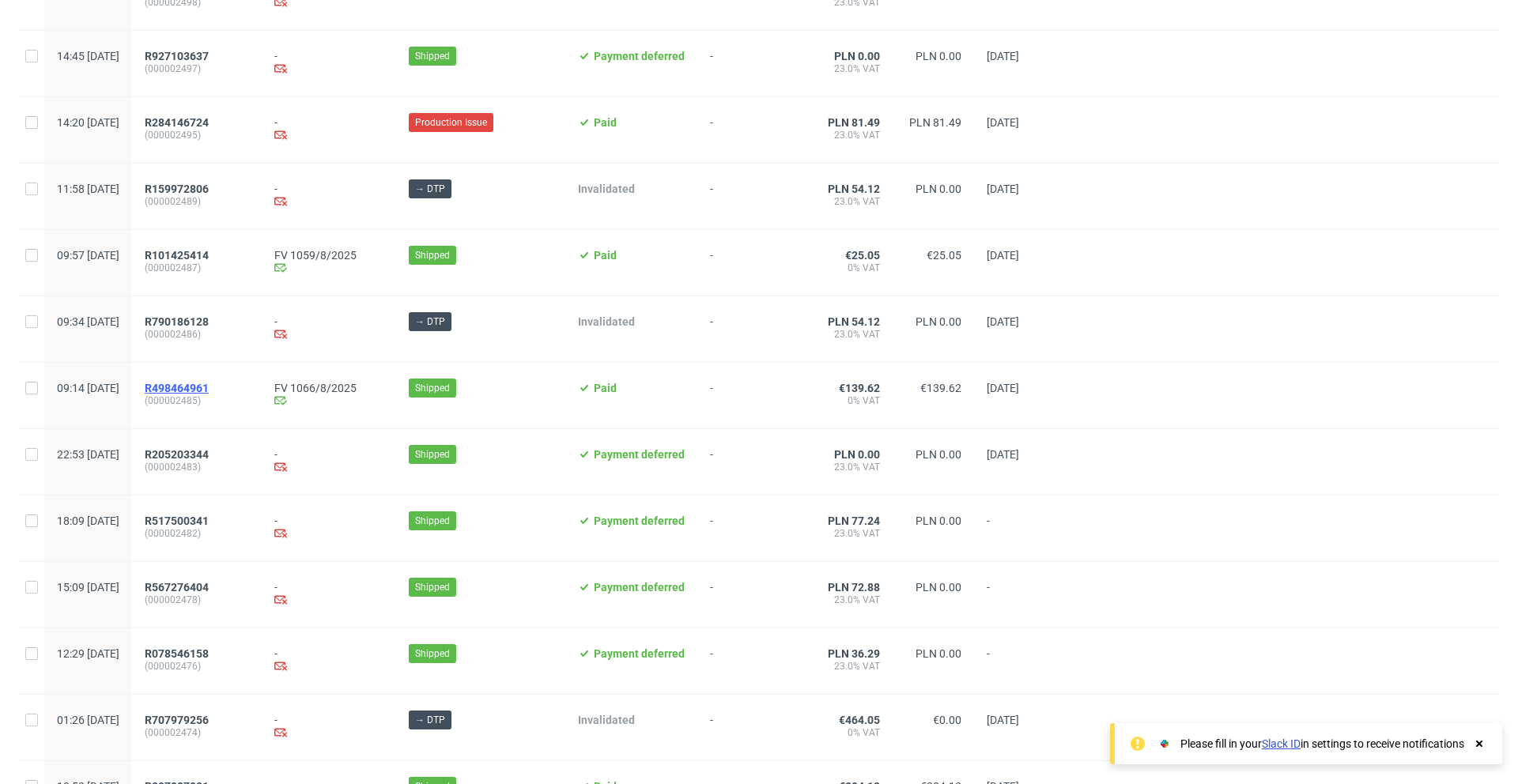
click at [209, 390] on span "R498464961" at bounding box center [177, 388] width 64 height 12
click at [209, 454] on span "R205203344" at bounding box center [177, 454] width 64 height 12
click at [209, 522] on span "R517500341" at bounding box center [177, 520] width 64 height 12
click at [209, 583] on span "R567276404" at bounding box center [177, 587] width 64 height 12
click at [209, 653] on span "R078546158" at bounding box center [177, 653] width 64 height 12
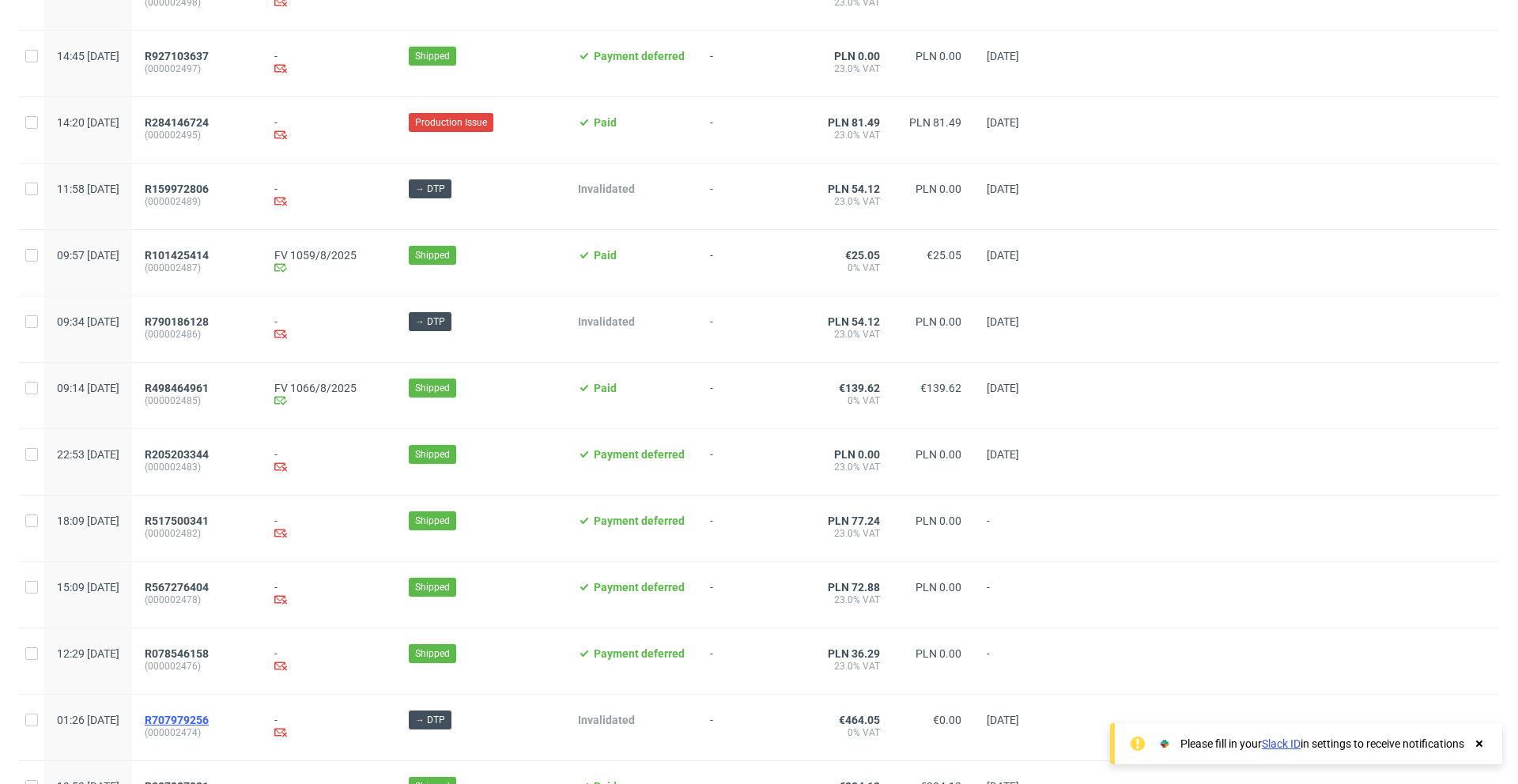
click at [209, 719] on span "R707979256" at bounding box center [177, 720] width 64 height 12
